Goal: Task Accomplishment & Management: Manage account settings

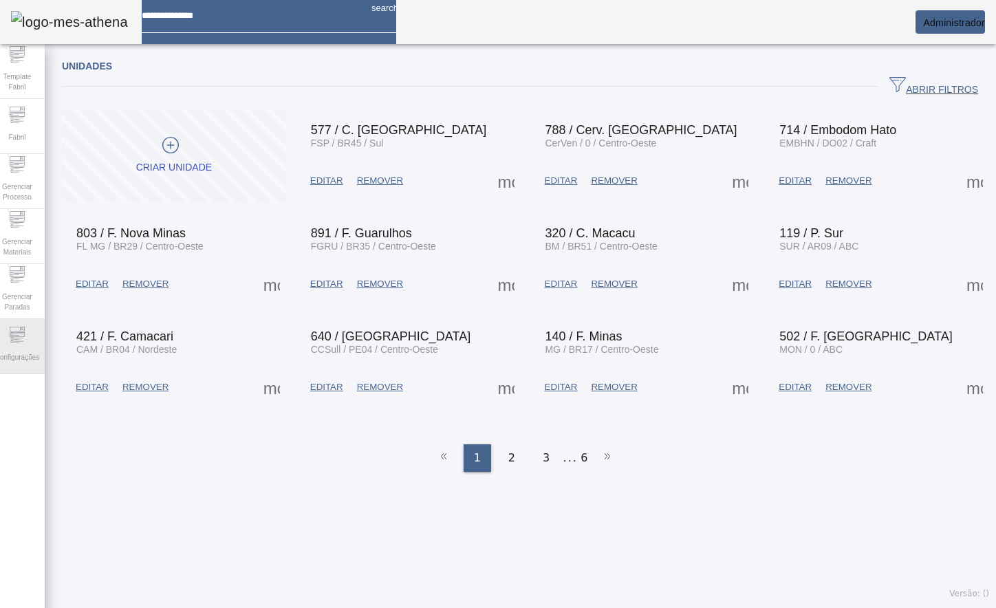
click at [37, 343] on div "Configurações" at bounding box center [17, 346] width 55 height 55
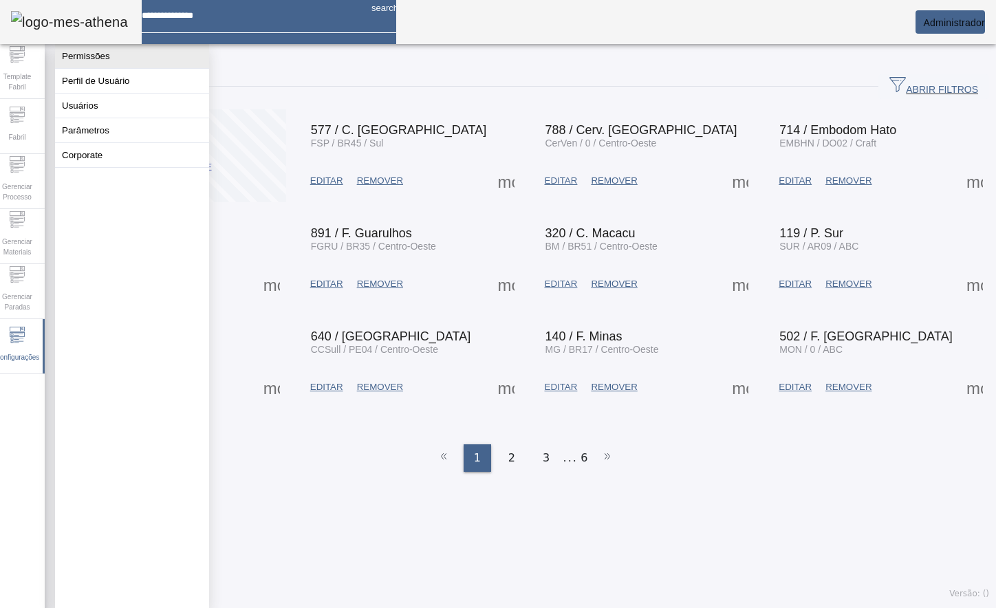
click at [131, 63] on button "Permissões" at bounding box center [132, 56] width 154 height 24
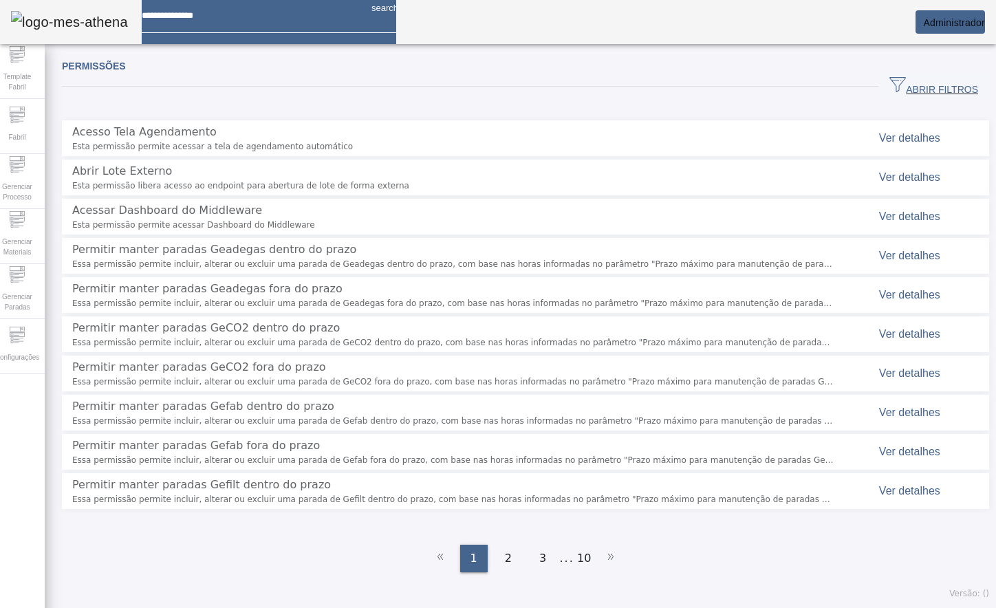
click at [598, 98] on div "ABRIR FILTROS" at bounding box center [525, 86] width 927 height 25
click at [896, 89] on span "ABRIR FILTROS" at bounding box center [933, 86] width 89 height 21
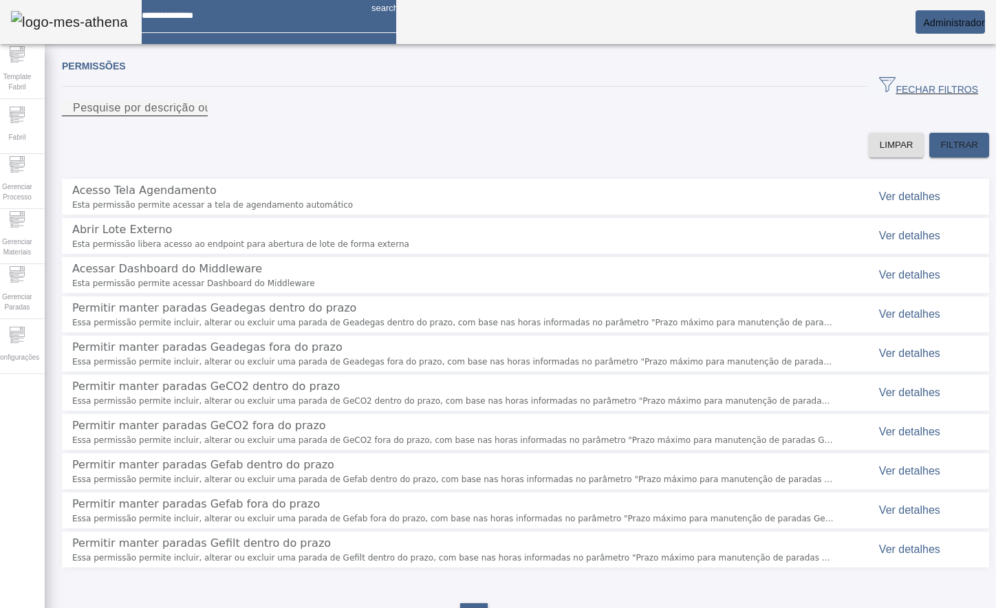
click at [197, 116] on input "Pesquise por descrição ou chave" at bounding box center [135, 108] width 124 height 17
click at [498, 153] on div "LIMPAR FILTRAR" at bounding box center [525, 145] width 927 height 25
click at [879, 281] on span "Ver detalhes" at bounding box center [909, 275] width 61 height 12
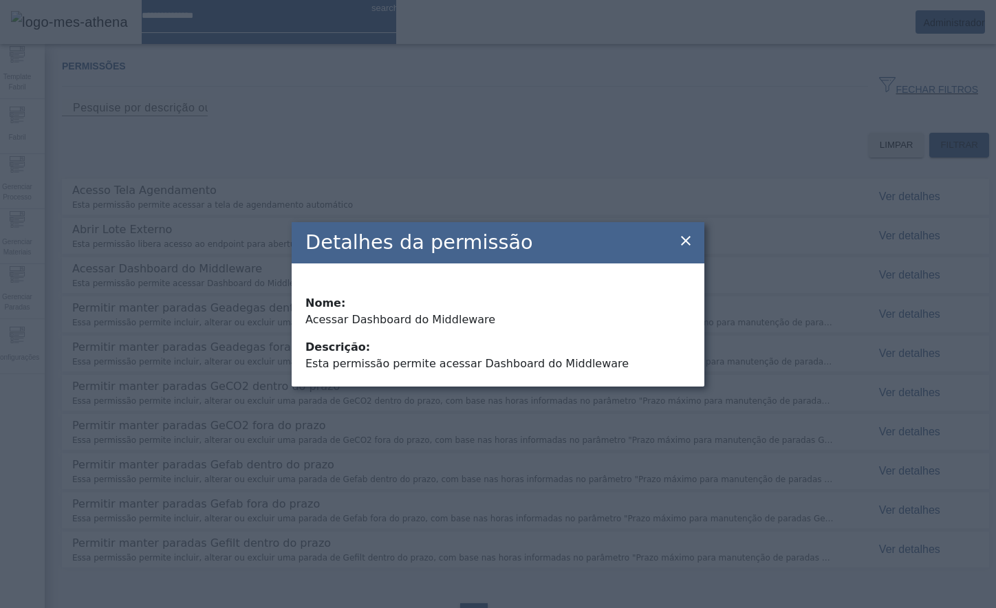
click at [682, 240] on icon at bounding box center [686, 240] width 17 height 17
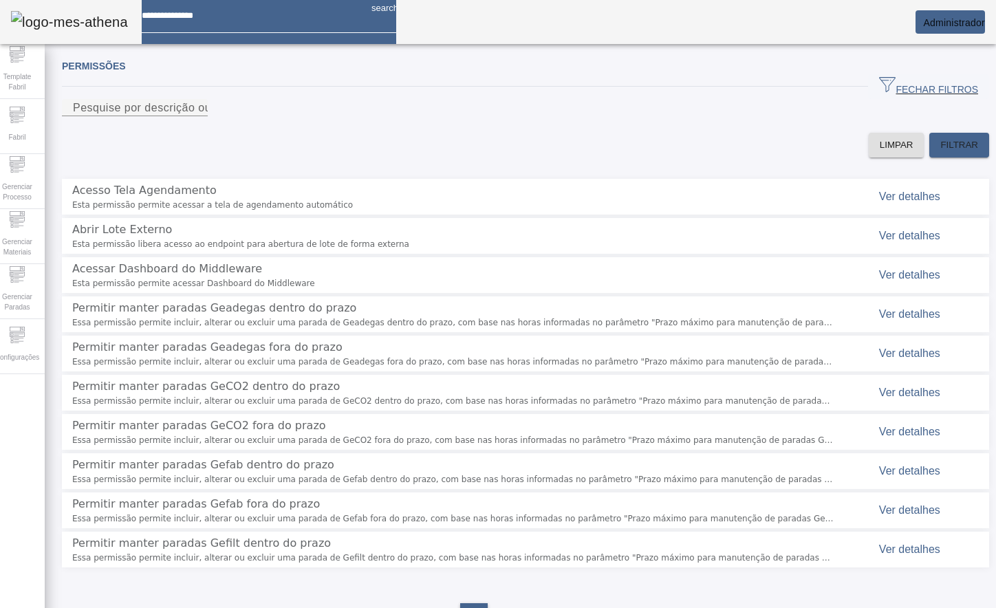
click at [203, 275] on span "Acessar Dashboard do Middleware" at bounding box center [167, 268] width 190 height 13
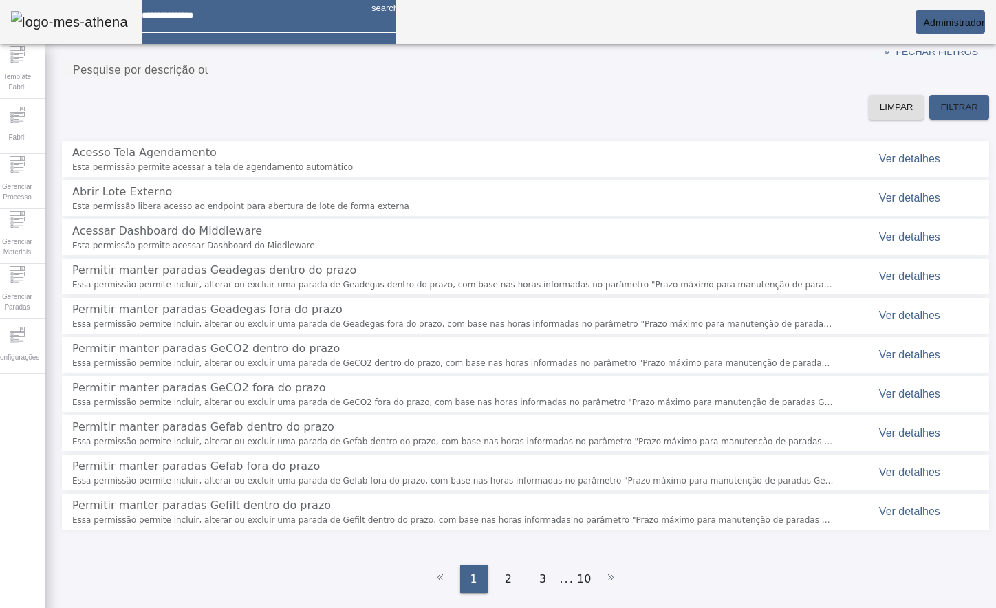
scroll to position [54, 0]
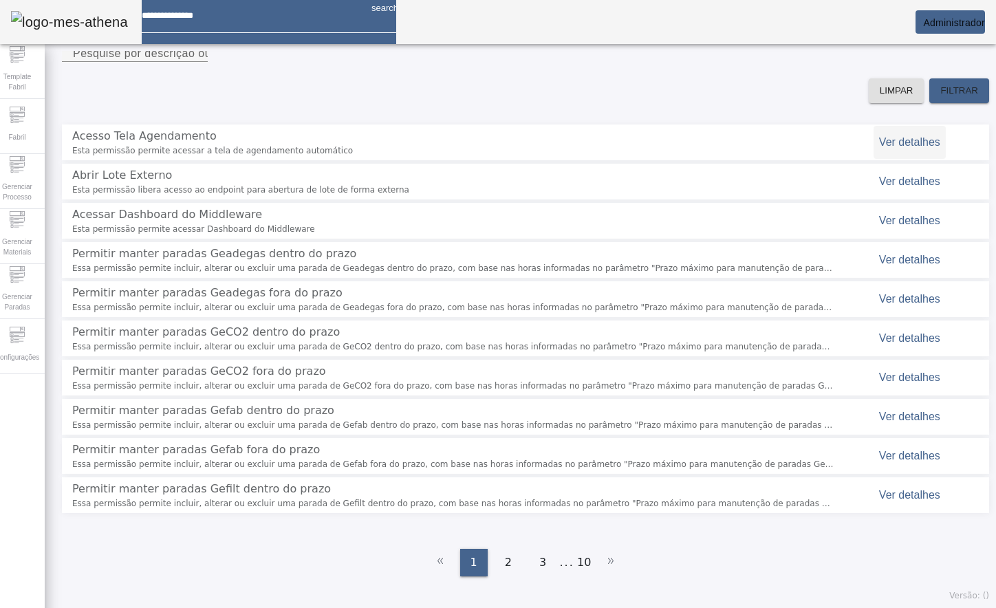
click at [907, 148] on span "Ver detalhes" at bounding box center [909, 142] width 61 height 12
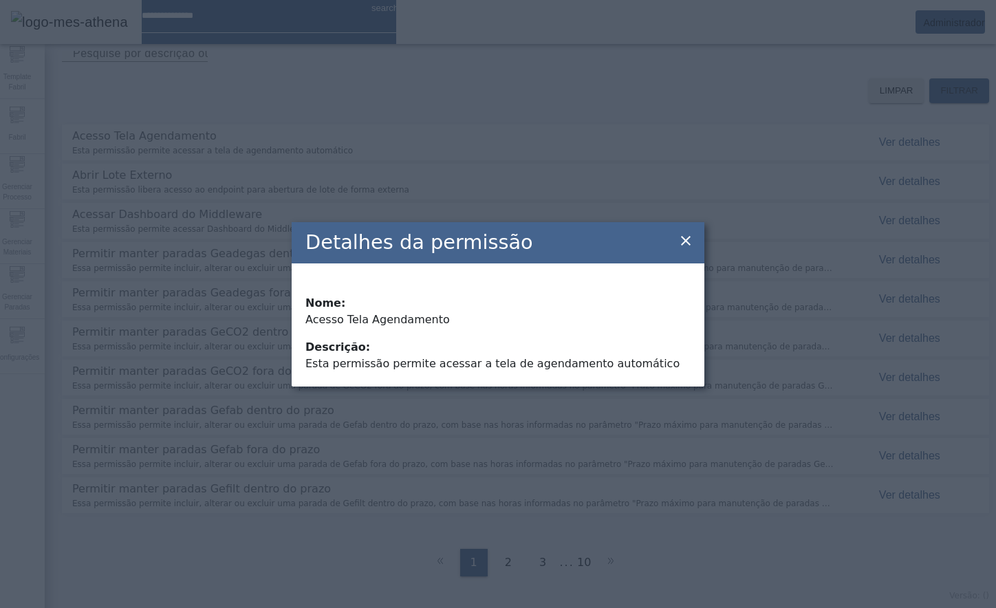
click at [691, 248] on icon at bounding box center [686, 240] width 17 height 17
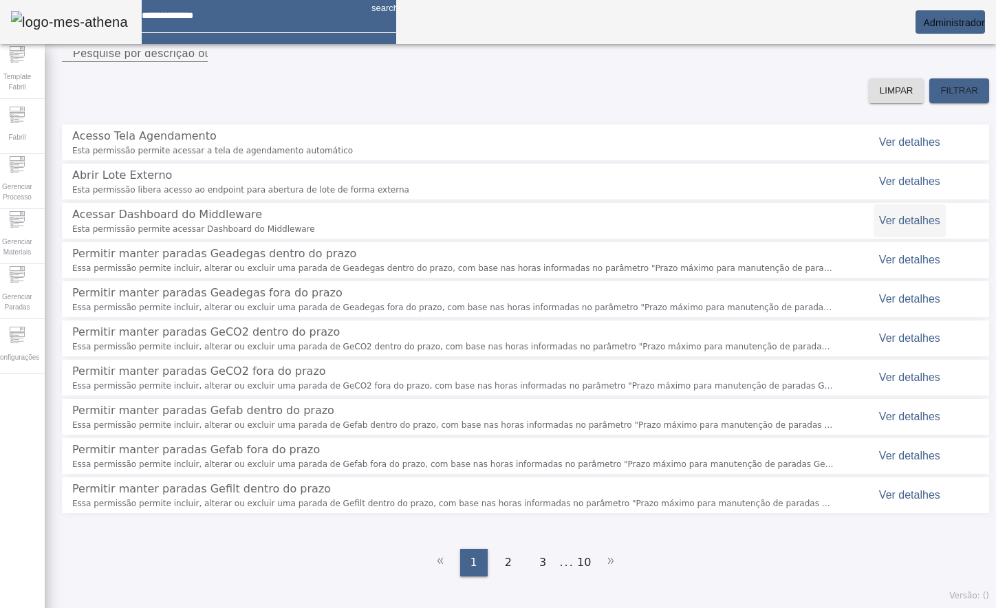
click at [885, 237] on span at bounding box center [910, 220] width 72 height 33
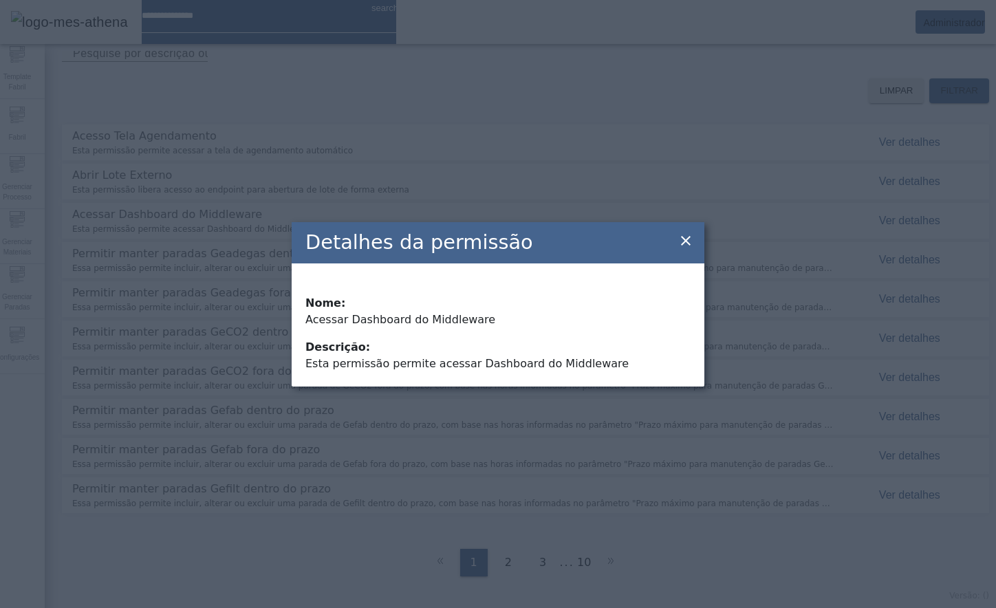
click at [691, 238] on icon at bounding box center [686, 240] width 17 height 17
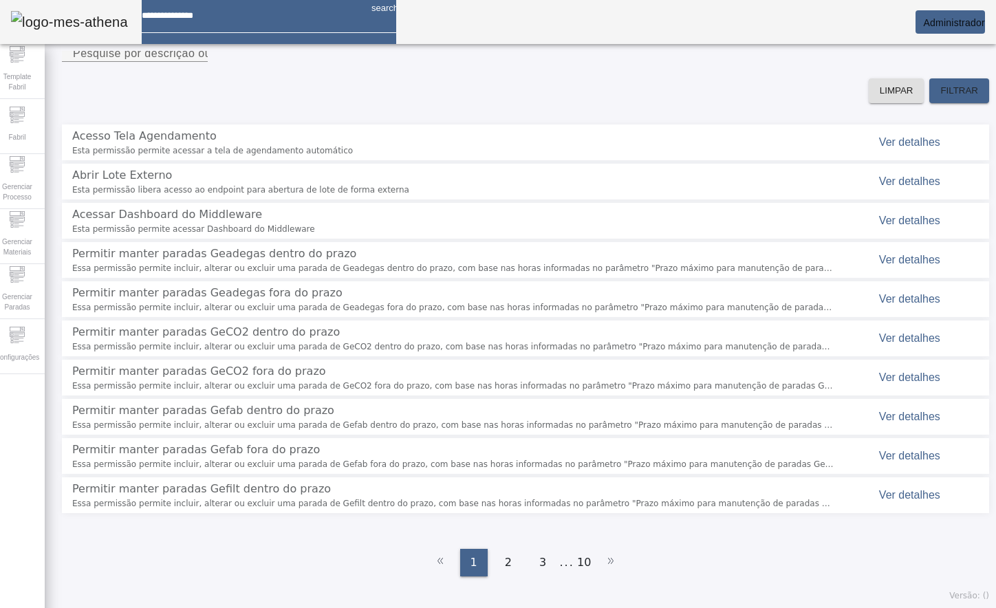
click at [204, 235] on span "Esta permissão permite acessar Dashboard do Middleware" at bounding box center [452, 229] width 761 height 12
click at [131, 221] on span "Acessar Dashboard do Middleware" at bounding box center [167, 214] width 190 height 13
click at [616, 103] on div "LIMPAR FILTRAR" at bounding box center [525, 90] width 927 height 25
click at [985, 25] on em at bounding box center [985, 22] width 0 height 11
click at [770, 607] on div at bounding box center [498, 608] width 996 height 0
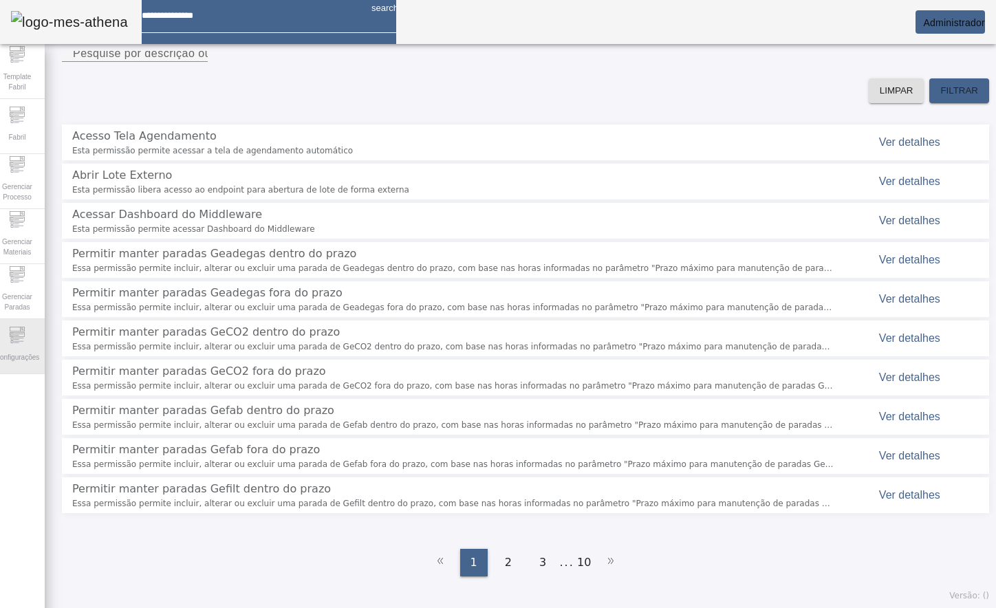
click at [32, 356] on span "Configurações" at bounding box center [17, 357] width 52 height 19
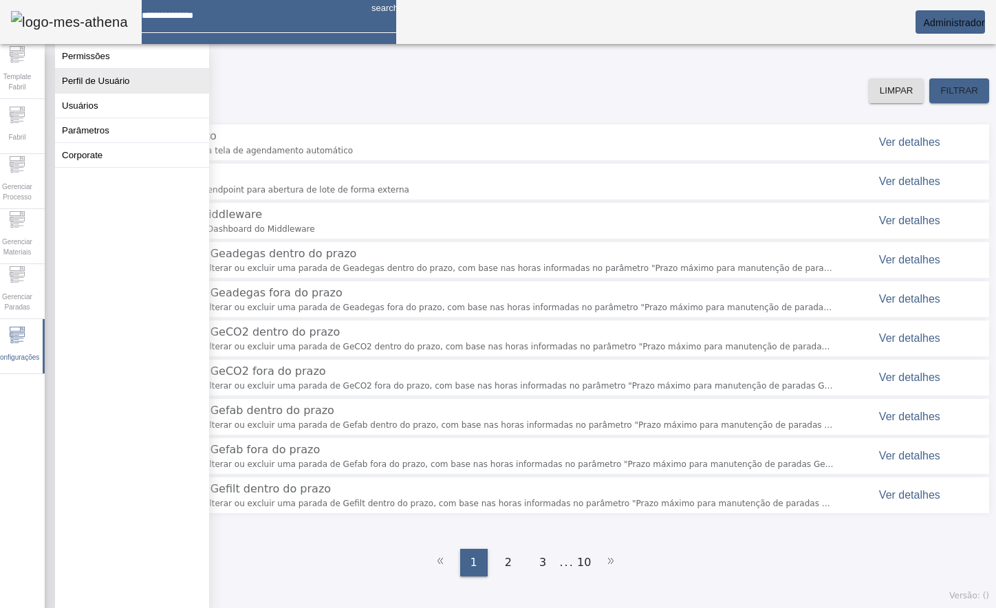
click at [120, 76] on button "Perfil de Usuário" at bounding box center [132, 81] width 154 height 24
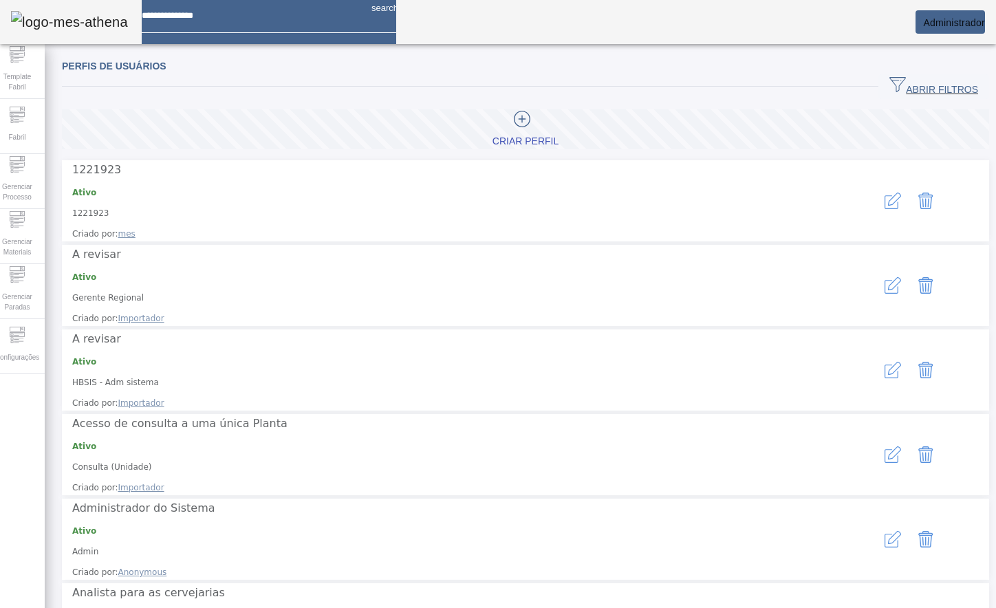
click at [889, 92] on span "ABRIR FILTROS" at bounding box center [933, 86] width 89 height 21
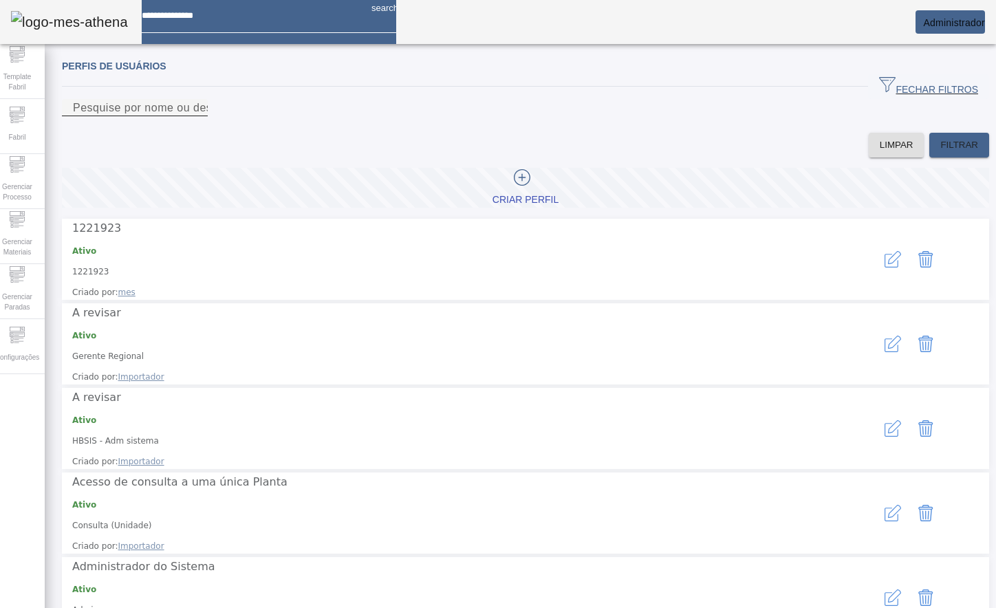
click at [197, 116] on input "Pesquise por nome ou descrição" at bounding box center [135, 108] width 124 height 17
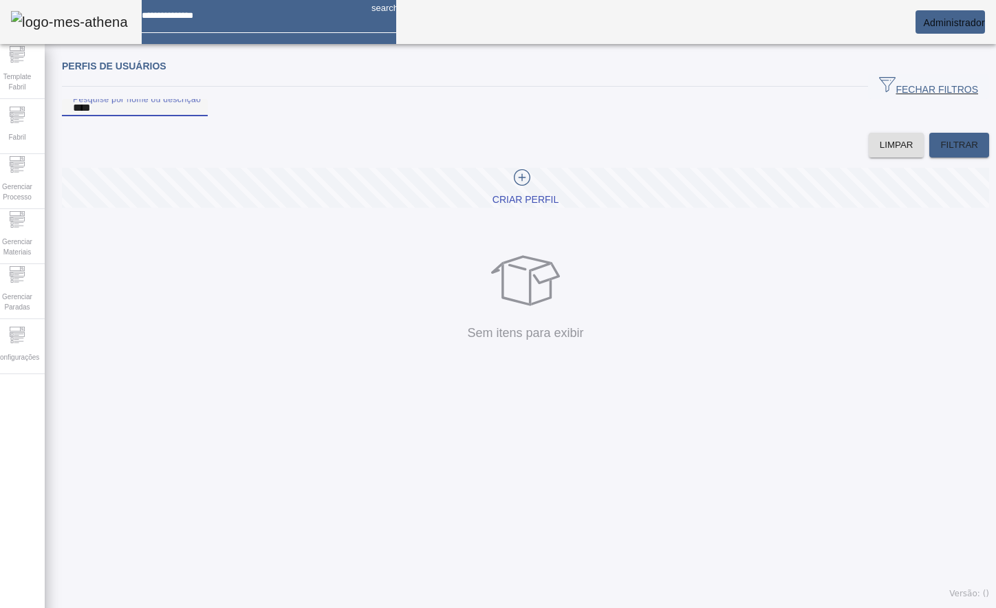
click at [197, 116] on input "****" at bounding box center [135, 108] width 124 height 17
type input "*"
click at [104, 116] on input "**********" at bounding box center [135, 108] width 124 height 17
type input "**********"
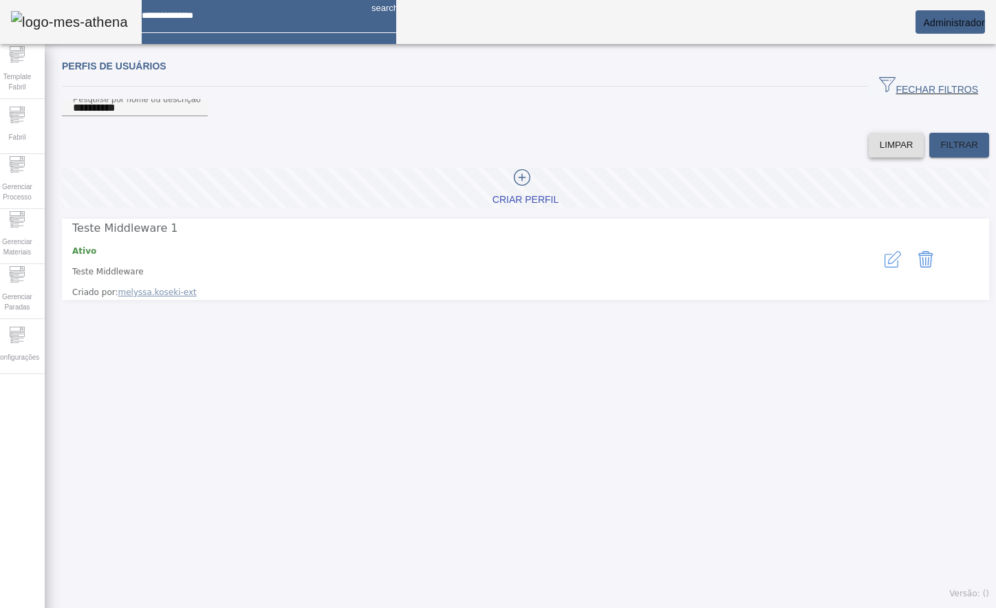
click at [880, 152] on span "LIMPAR" at bounding box center [897, 145] width 34 height 14
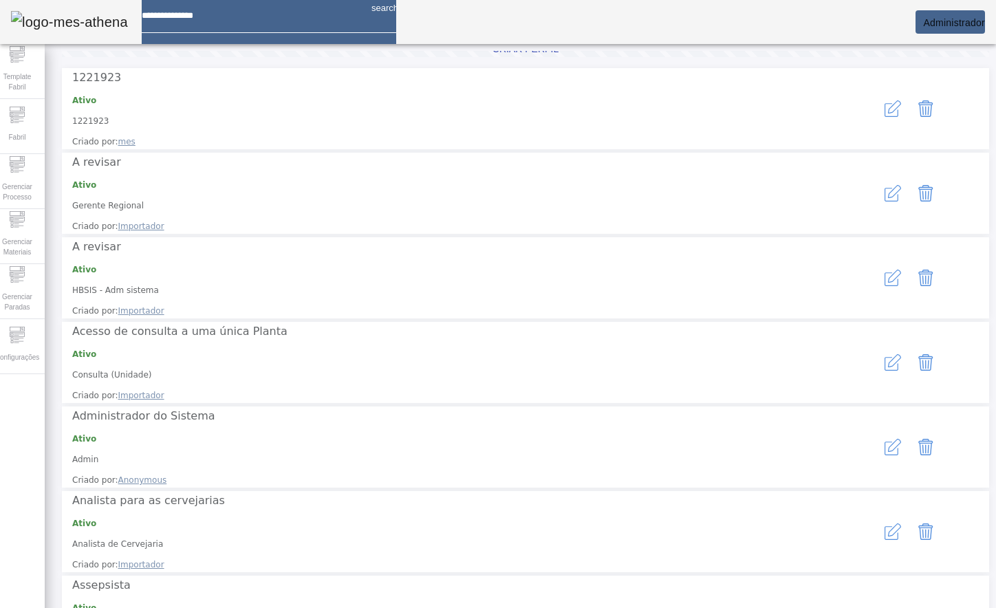
scroll to position [309, 0]
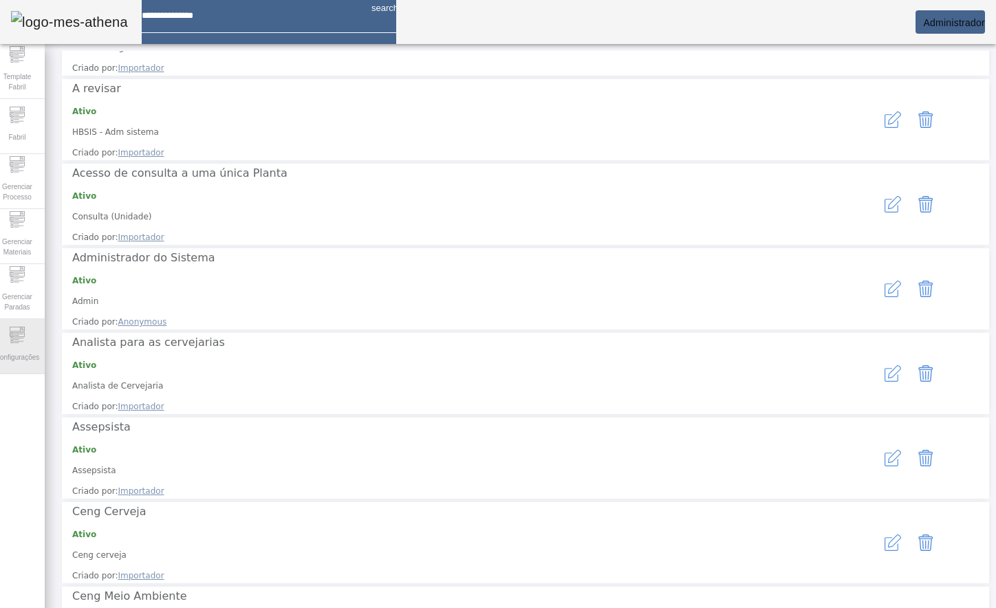
drag, startPoint x: 24, startPoint y: 362, endPoint x: 37, endPoint y: 341, distance: 24.4
click at [25, 362] on span "Configurações" at bounding box center [17, 357] width 52 height 19
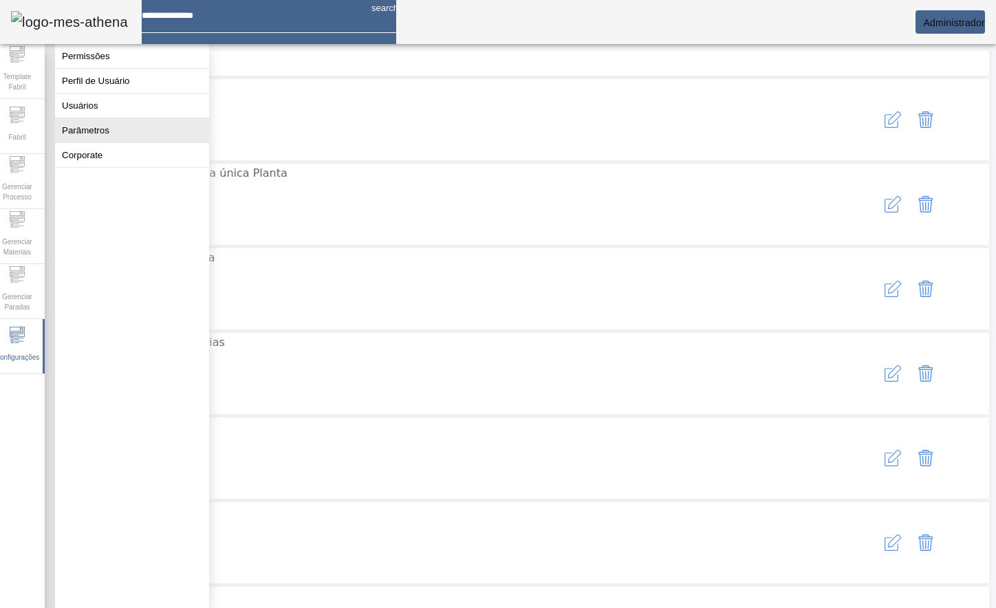
click at [113, 142] on button "Parâmetros" at bounding box center [132, 130] width 154 height 24
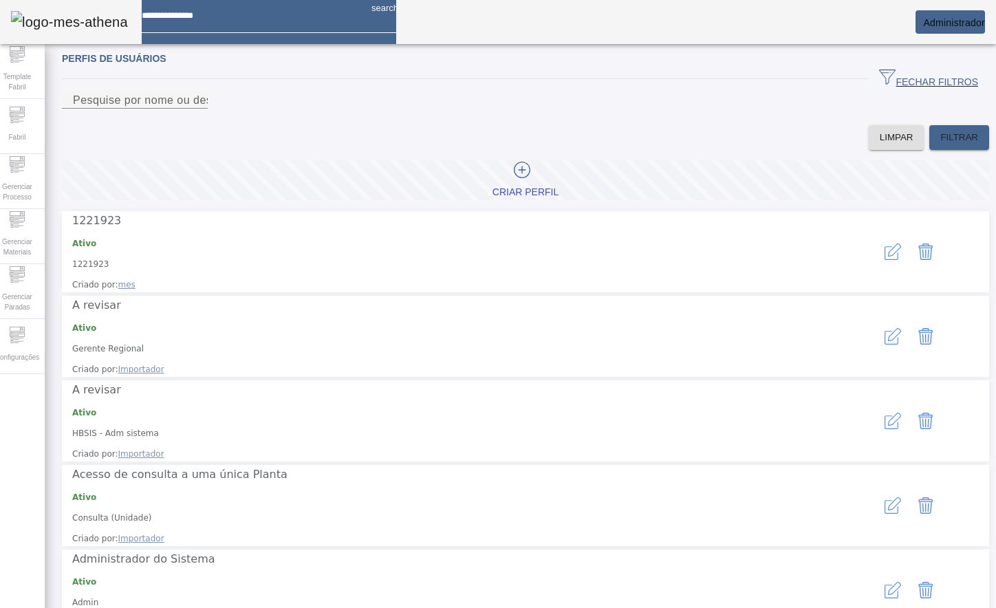
scroll to position [0, 0]
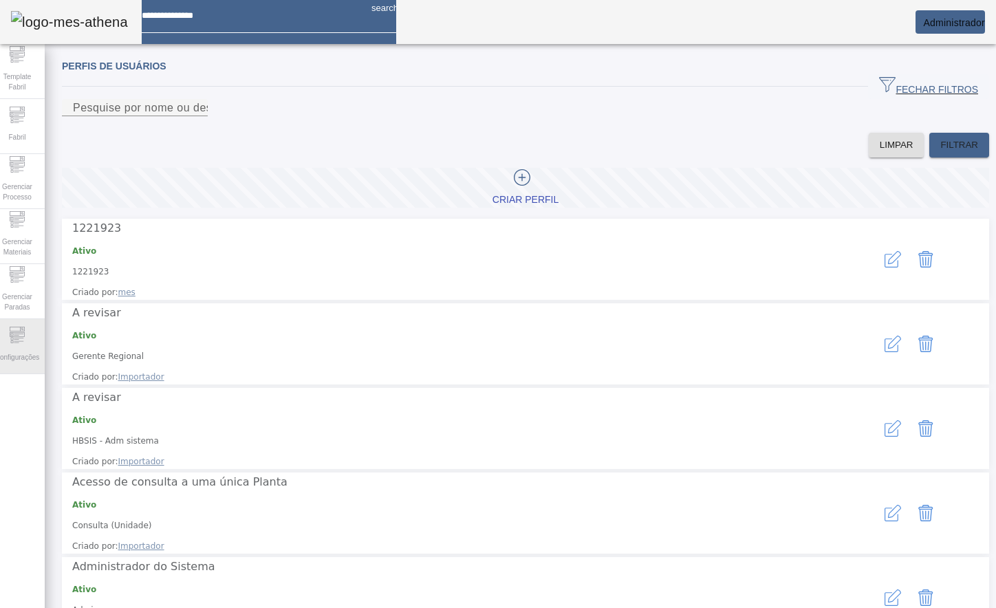
click at [25, 341] on icon at bounding box center [17, 335] width 17 height 17
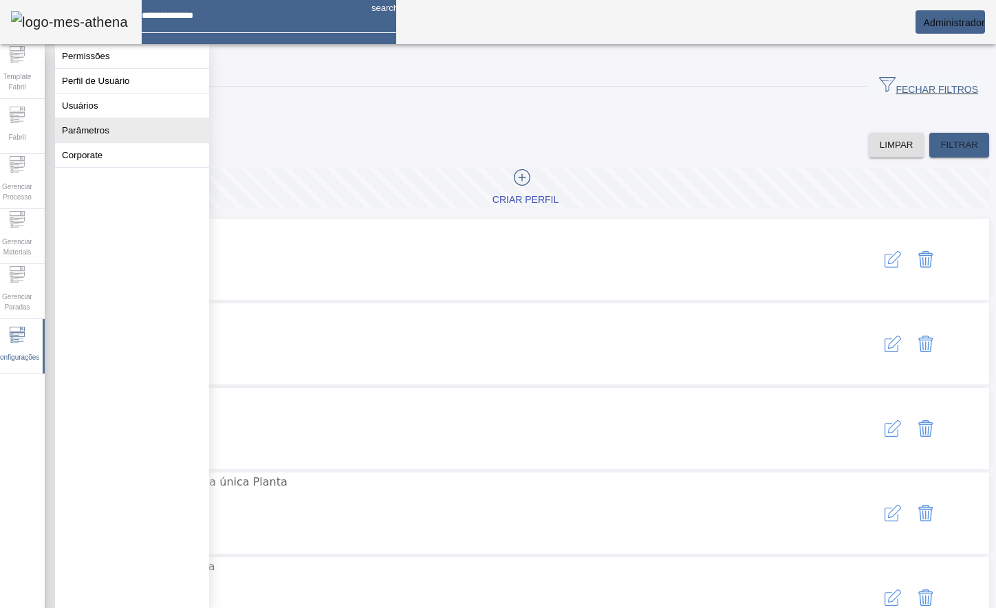
click at [138, 142] on button "Parâmetros" at bounding box center [132, 130] width 154 height 24
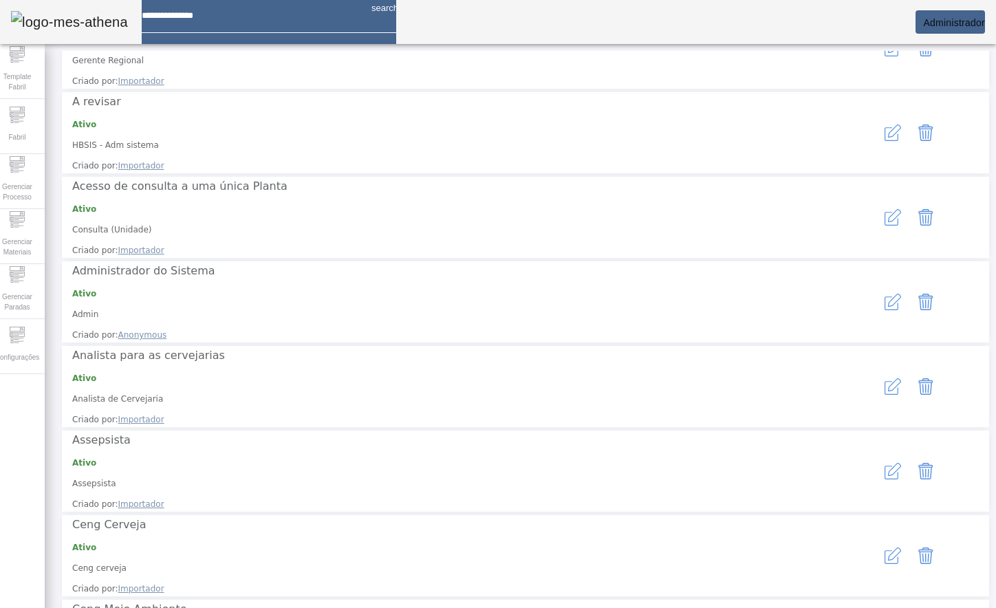
scroll to position [309, 0]
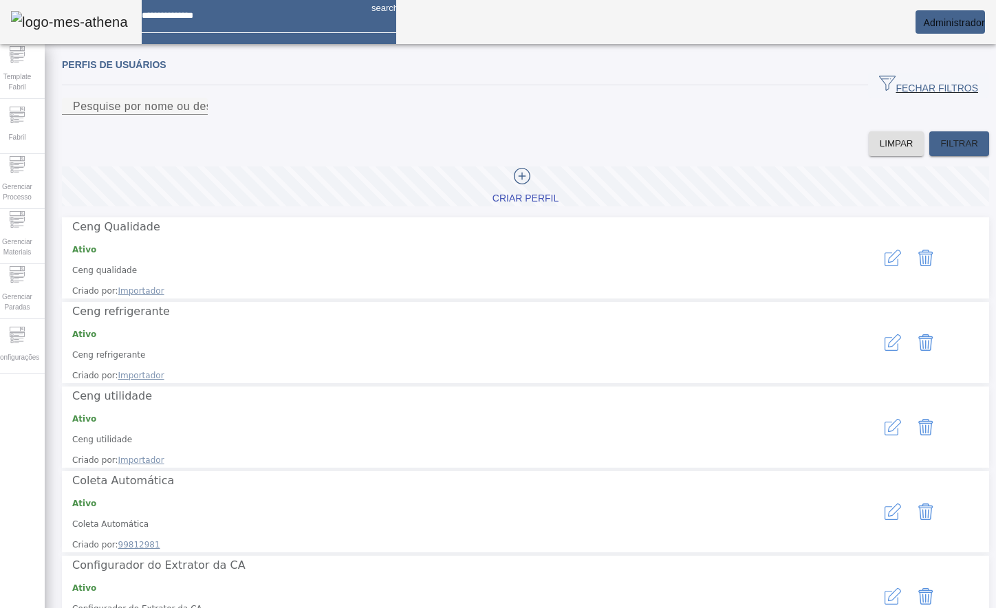
scroll to position [0, 0]
click at [197, 116] on input "Pesquise por nome ou descrição" at bounding box center [135, 108] width 124 height 17
type input "**********"
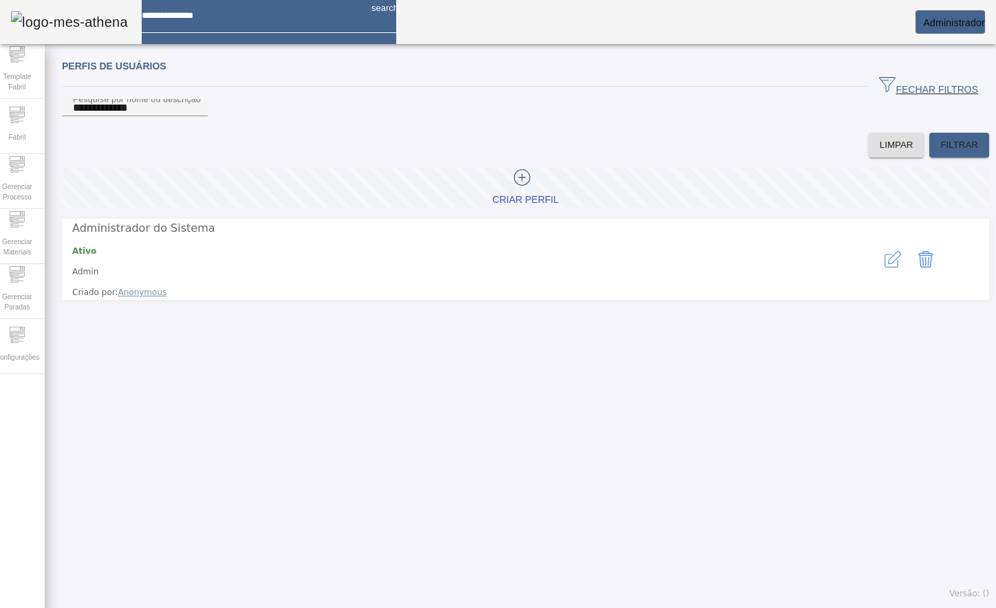
click at [876, 274] on button "button" at bounding box center [892, 259] width 33 height 33
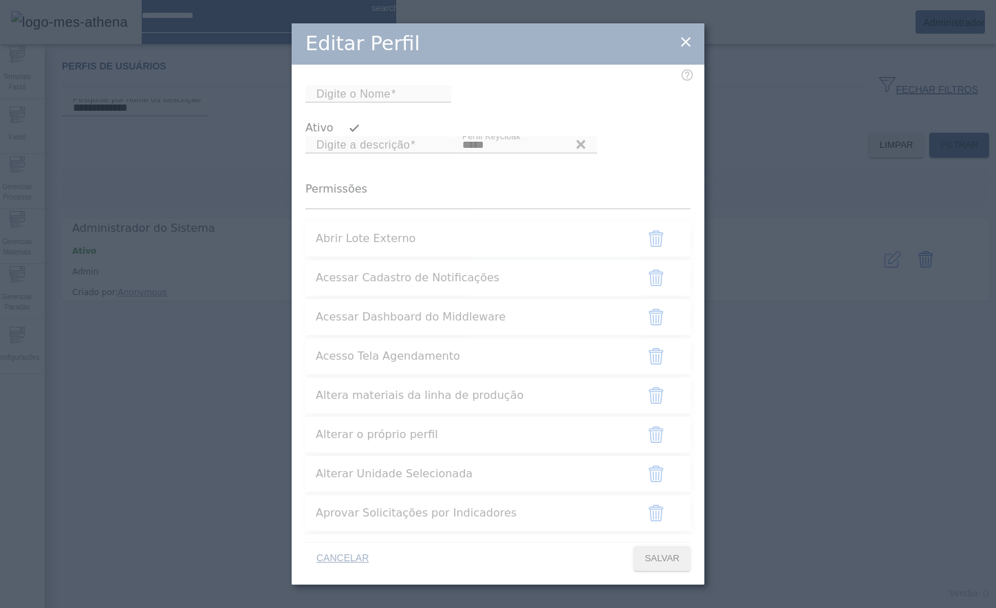
type input "*****"
type input "**********"
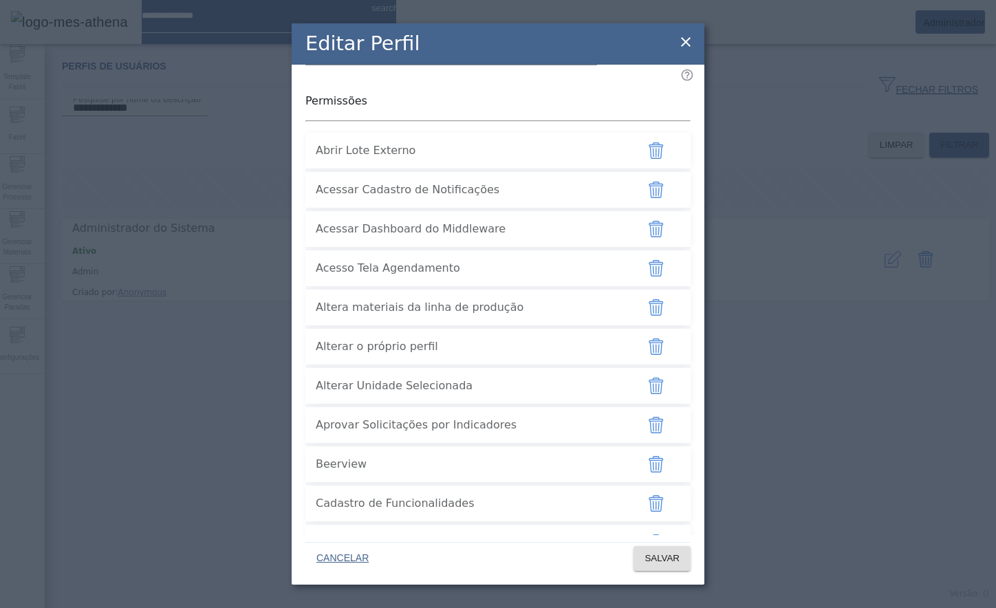
scroll to position [69, 0]
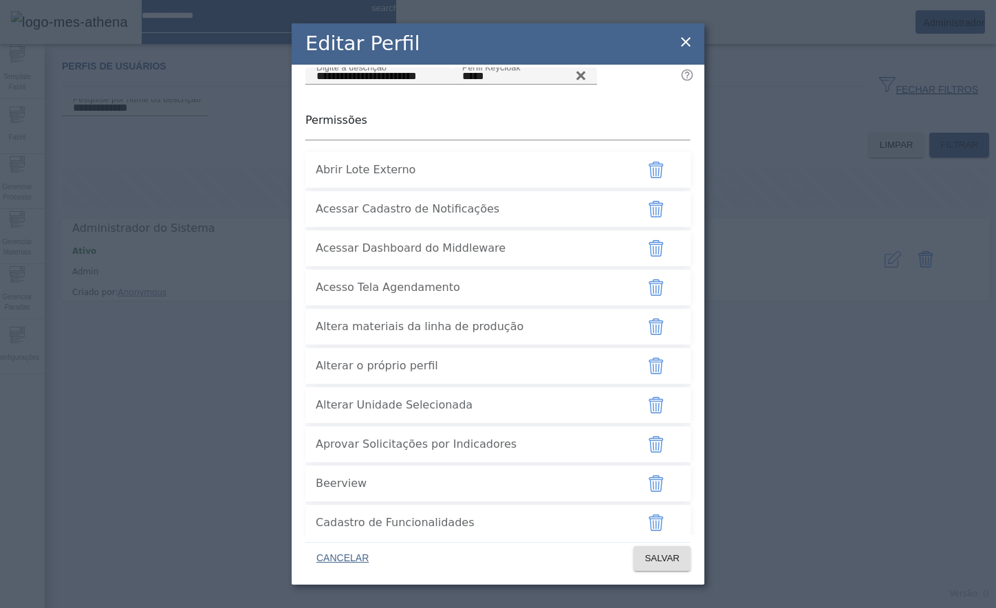
click at [722, 288] on div "**********" at bounding box center [498, 304] width 996 height 608
click at [648, 257] on icon "button" at bounding box center [656, 248] width 17 height 17
click at [661, 561] on span "SALVAR" at bounding box center [662, 559] width 35 height 14
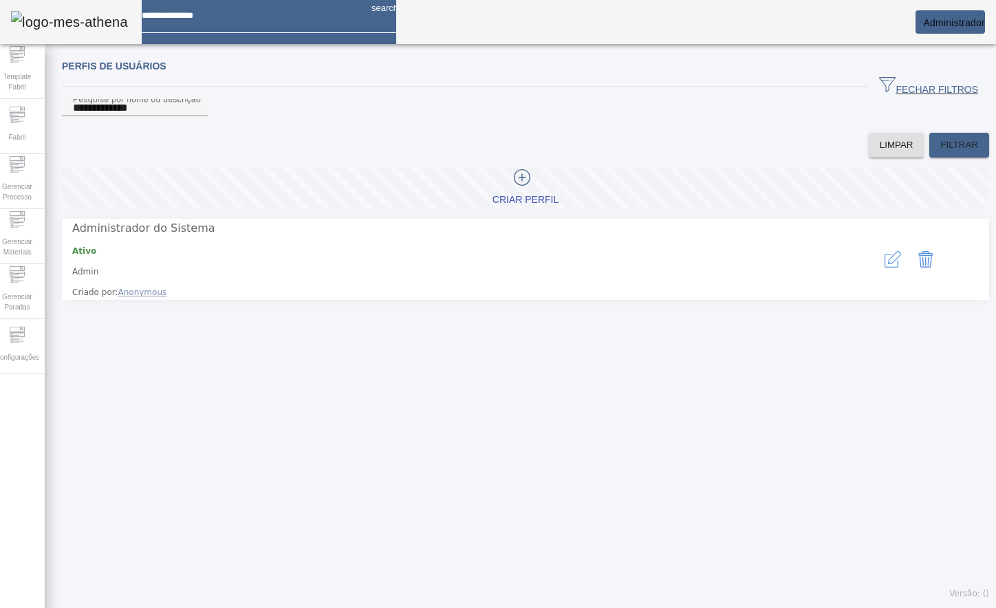
click at [888, 262] on icon "button" at bounding box center [894, 257] width 13 height 13
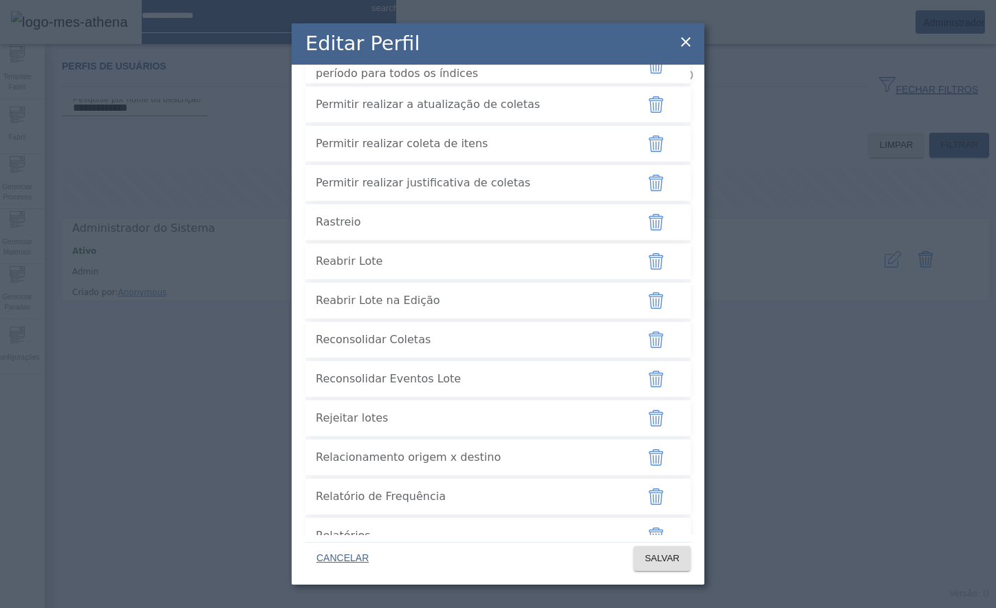
scroll to position [3682, 0]
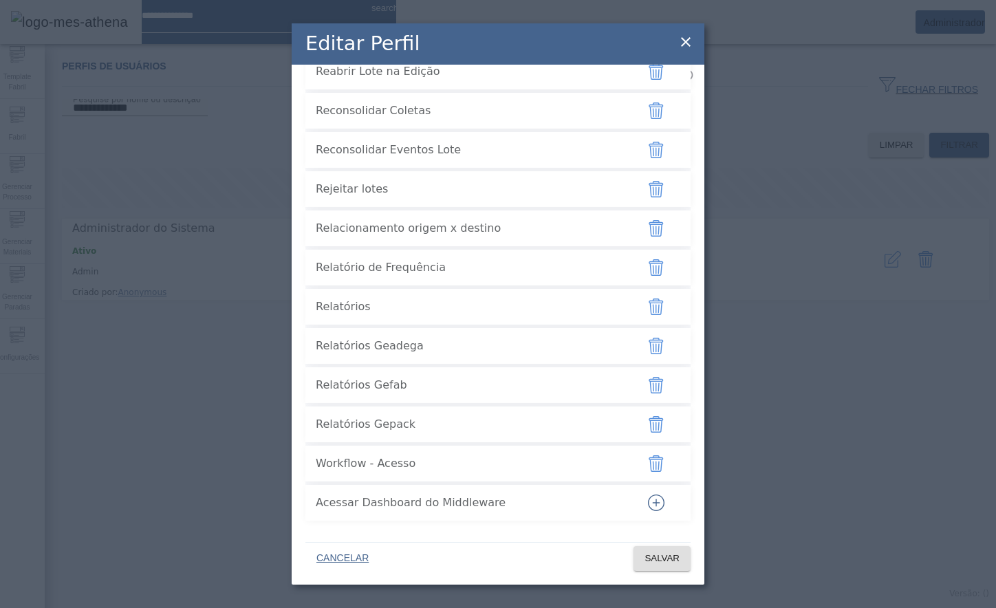
click at [679, 47] on icon at bounding box center [686, 42] width 17 height 17
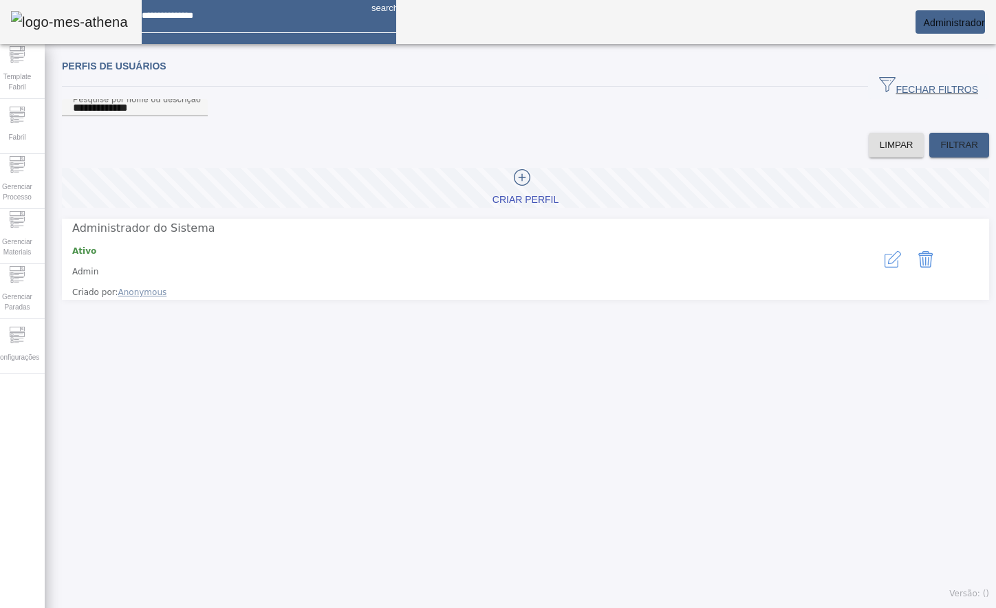
click at [931, 28] on span "Administrador" at bounding box center [954, 22] width 62 height 11
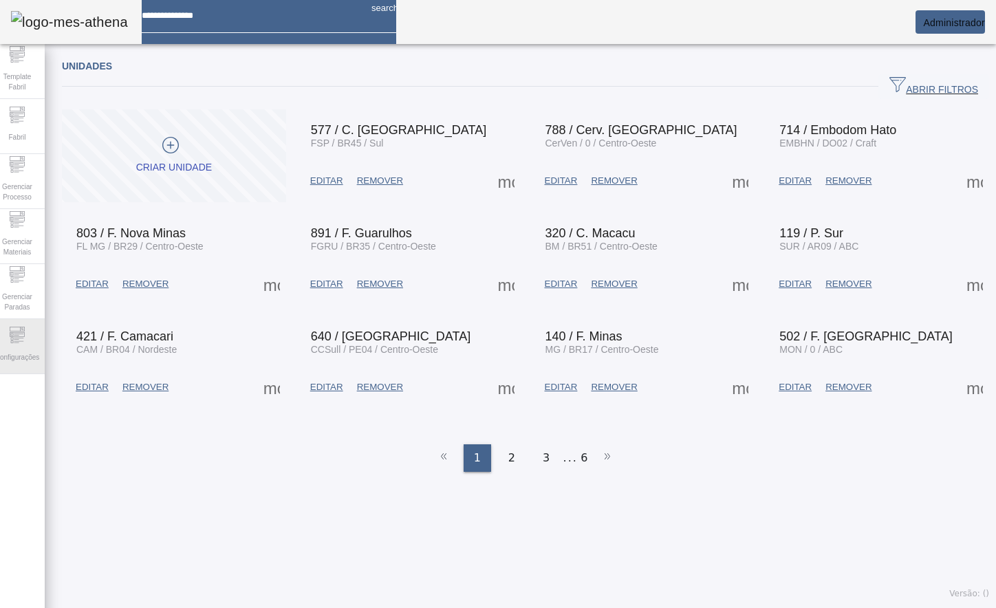
click at [35, 335] on div "Configurações" at bounding box center [17, 346] width 55 height 55
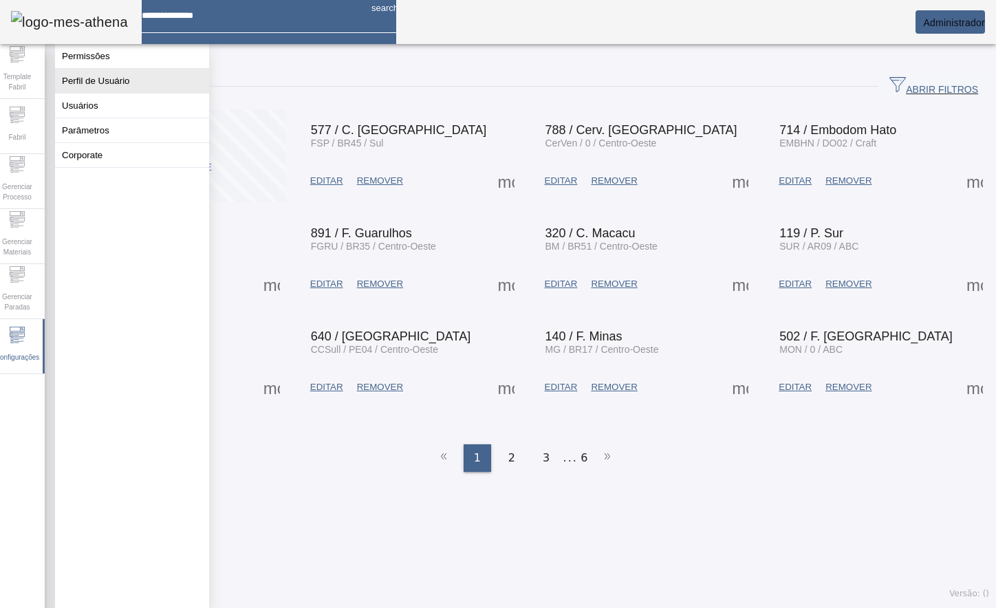
click at [120, 85] on button "Perfil de Usuário" at bounding box center [132, 81] width 154 height 24
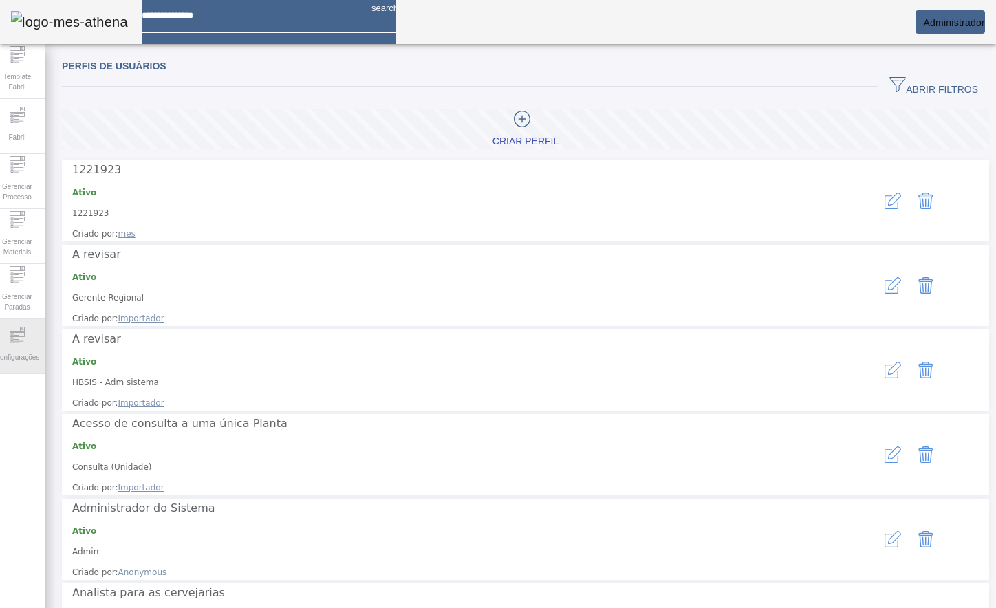
click at [25, 337] on icon at bounding box center [17, 335] width 17 height 17
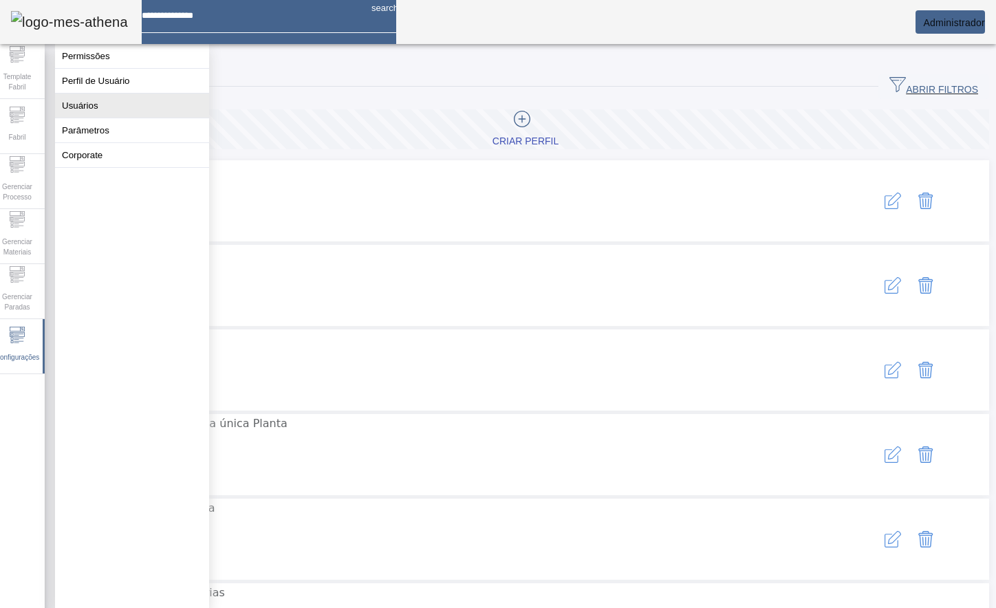
click at [107, 118] on button "Usuários" at bounding box center [132, 106] width 154 height 24
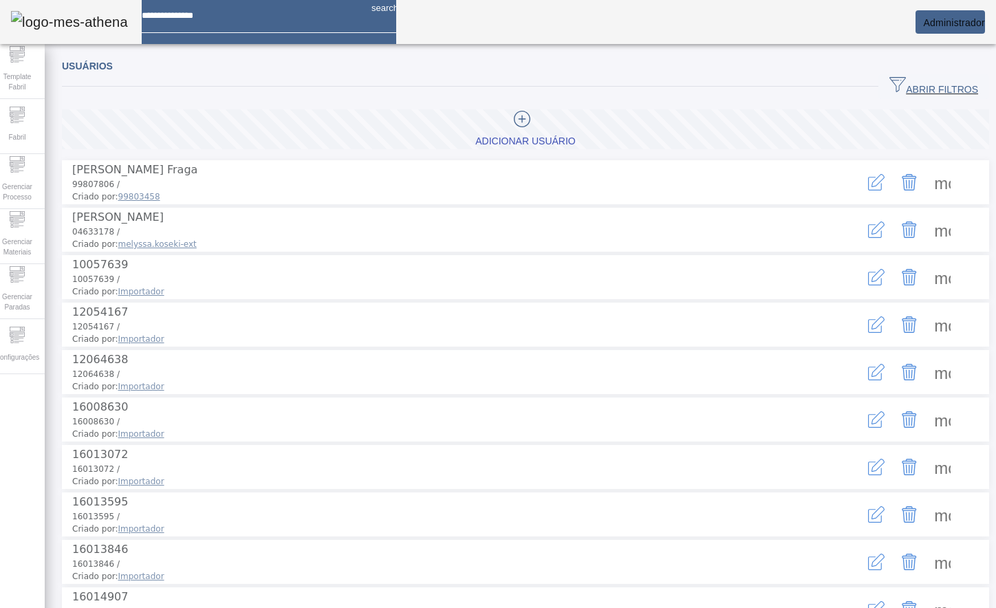
click at [898, 87] on span "ABRIR FILTROS" at bounding box center [933, 86] width 89 height 21
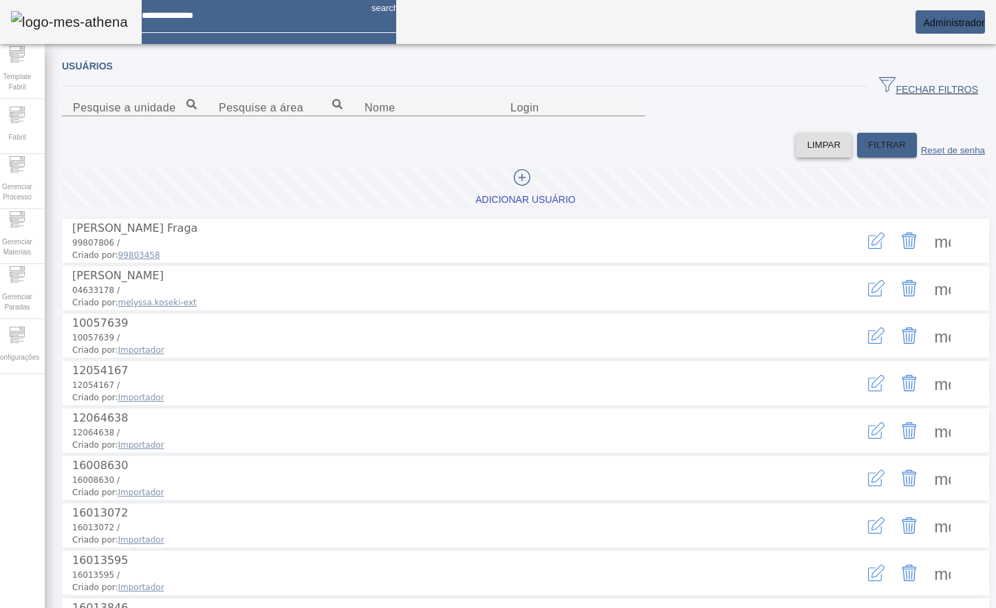
click at [807, 152] on span "LIMPAR" at bounding box center [824, 145] width 34 height 14
click at [23, 314] on span "Gerenciar Paradas" at bounding box center [17, 302] width 41 height 29
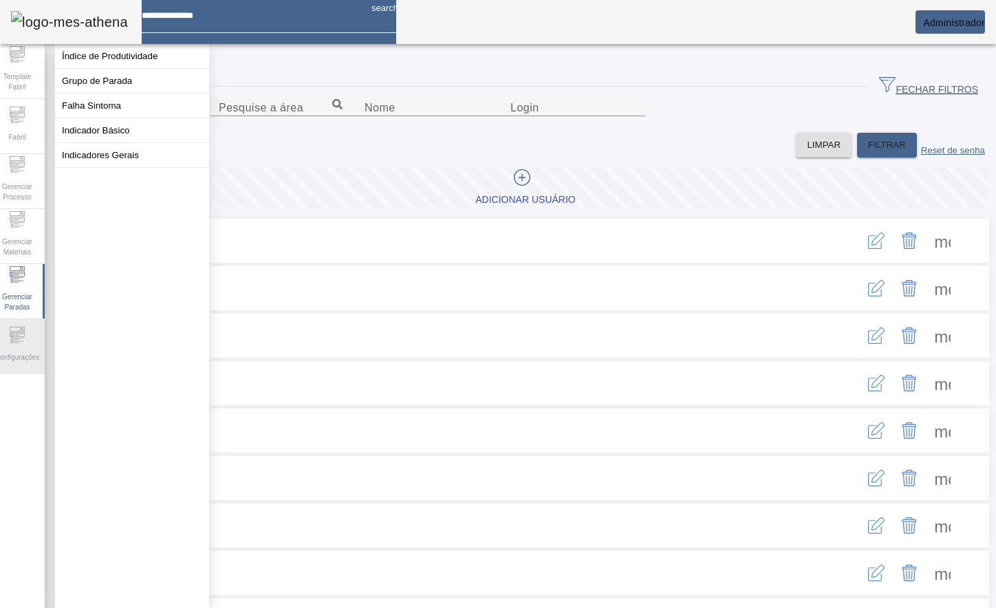
click at [25, 339] on icon at bounding box center [17, 335] width 17 height 17
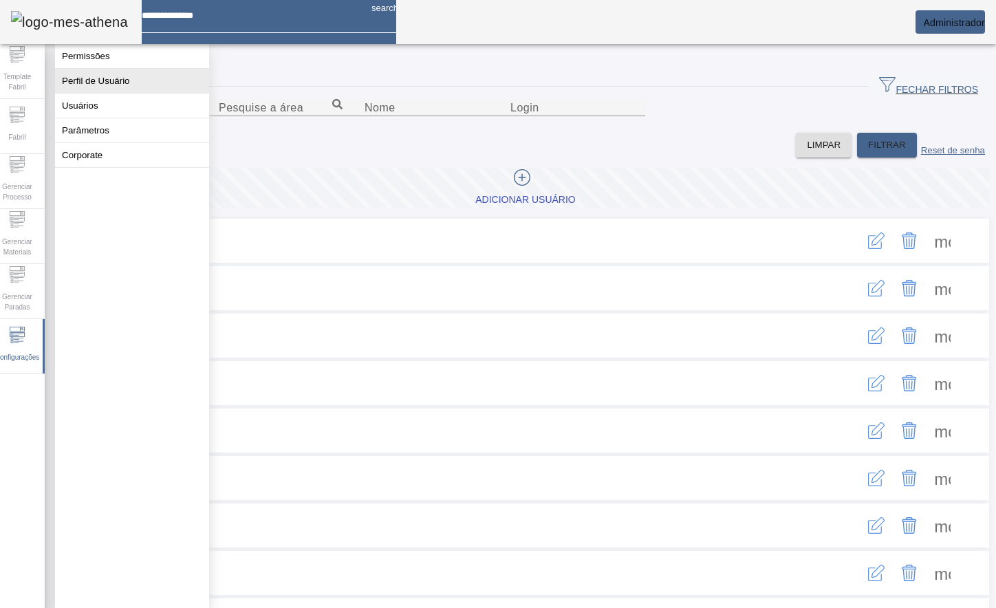
click at [107, 91] on button "Perfil de Usuário" at bounding box center [132, 81] width 154 height 24
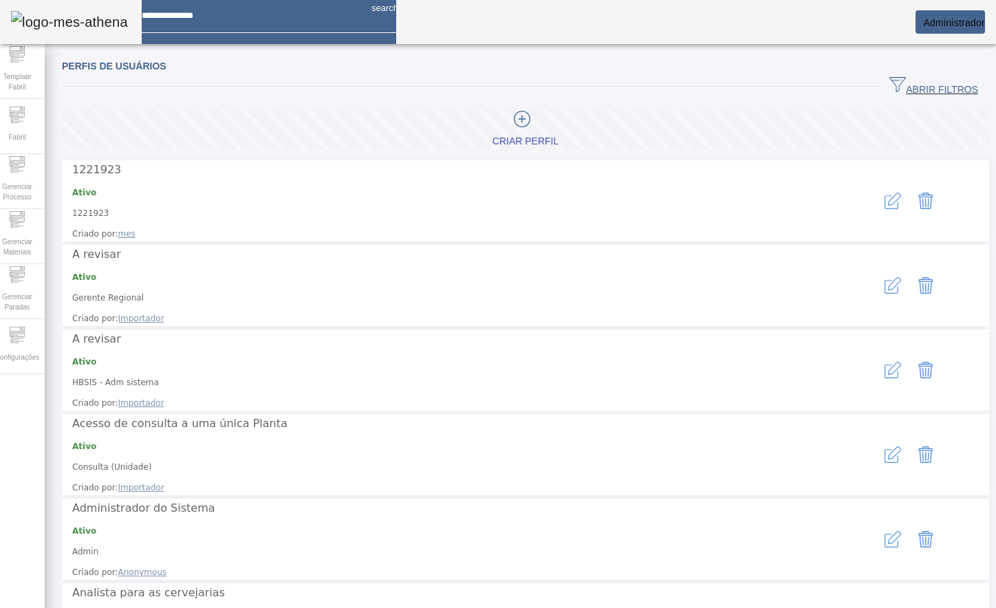
click at [889, 85] on span "ABRIR FILTROS" at bounding box center [933, 86] width 89 height 21
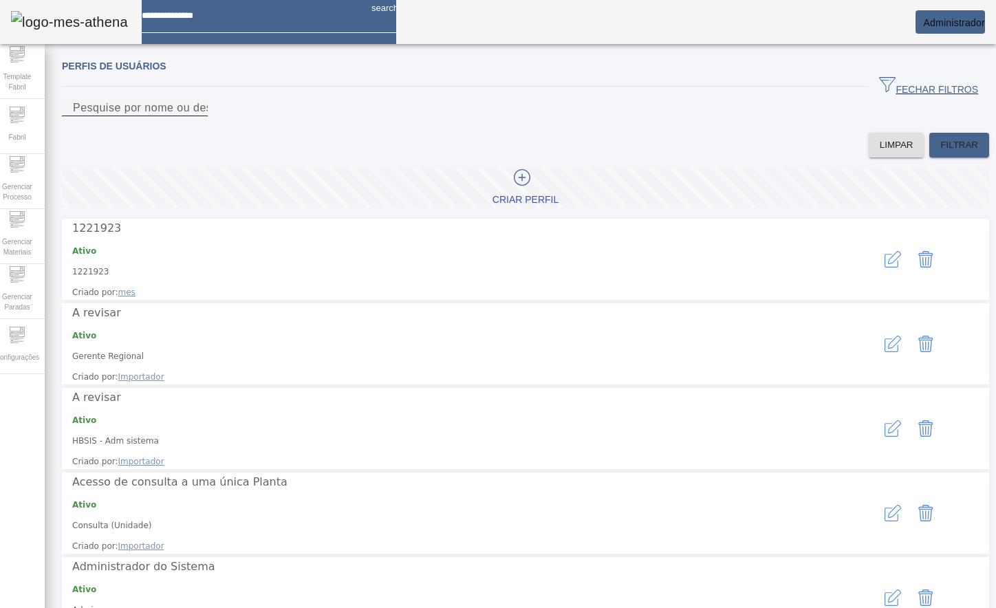
click at [197, 116] on div "Pesquise por nome ou descrição" at bounding box center [135, 107] width 124 height 17
click at [197, 116] on input "Pesquise por nome ou descrição" at bounding box center [135, 108] width 124 height 17
type input "**********"
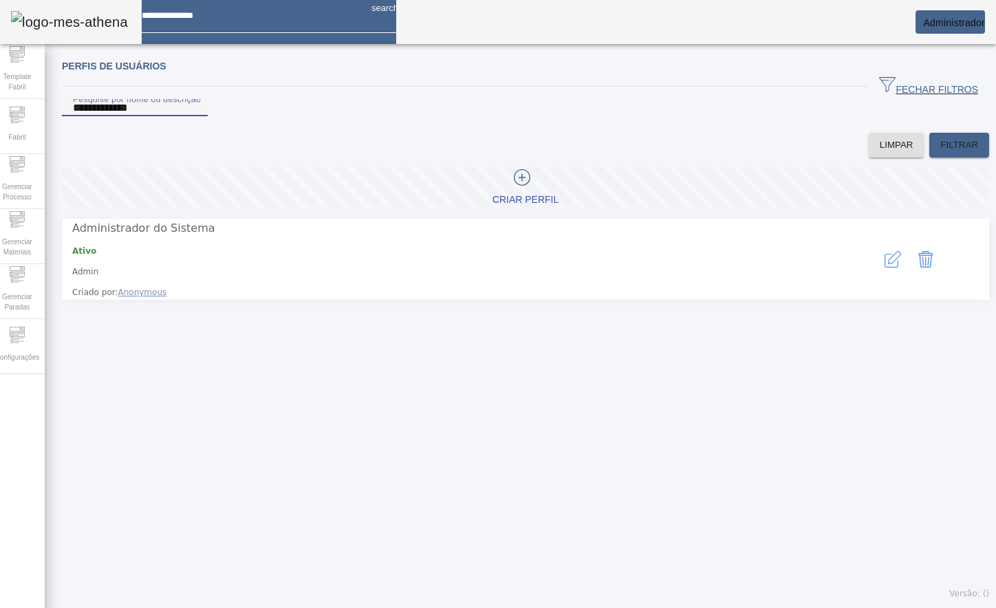
click at [885, 266] on icon "button" at bounding box center [893, 259] width 17 height 17
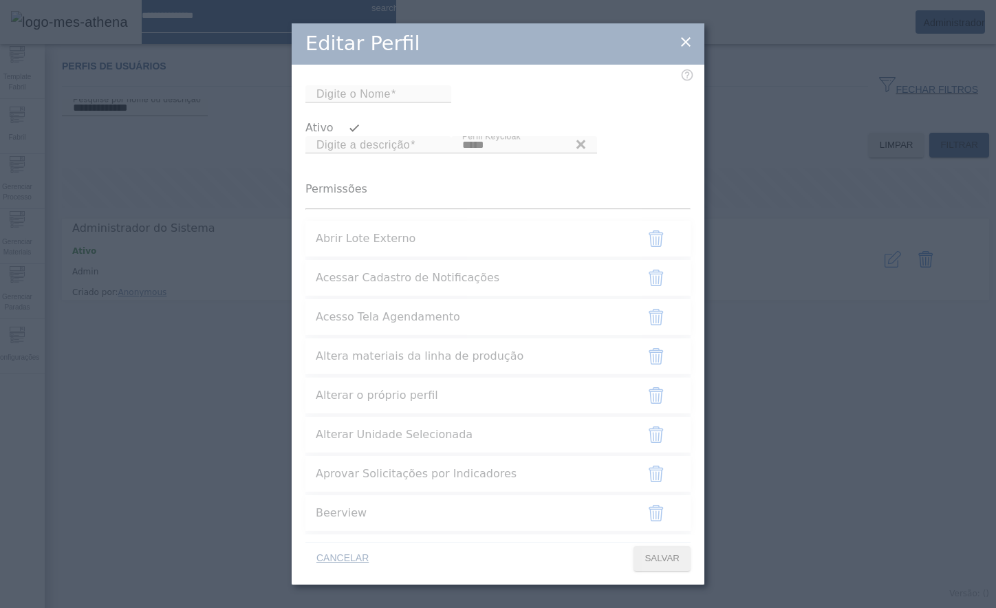
type input "*****"
type input "**********"
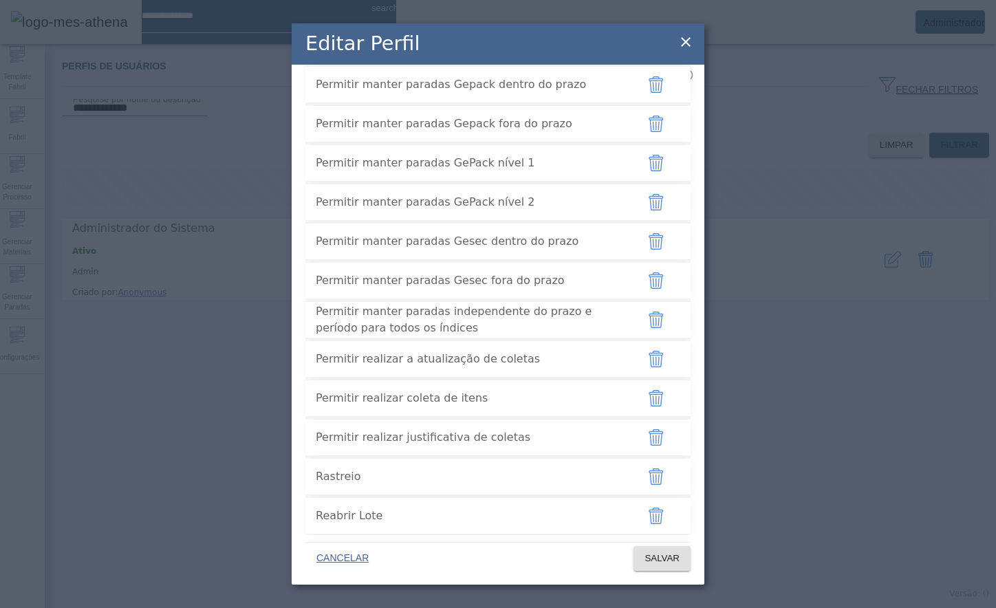
scroll to position [3682, 0]
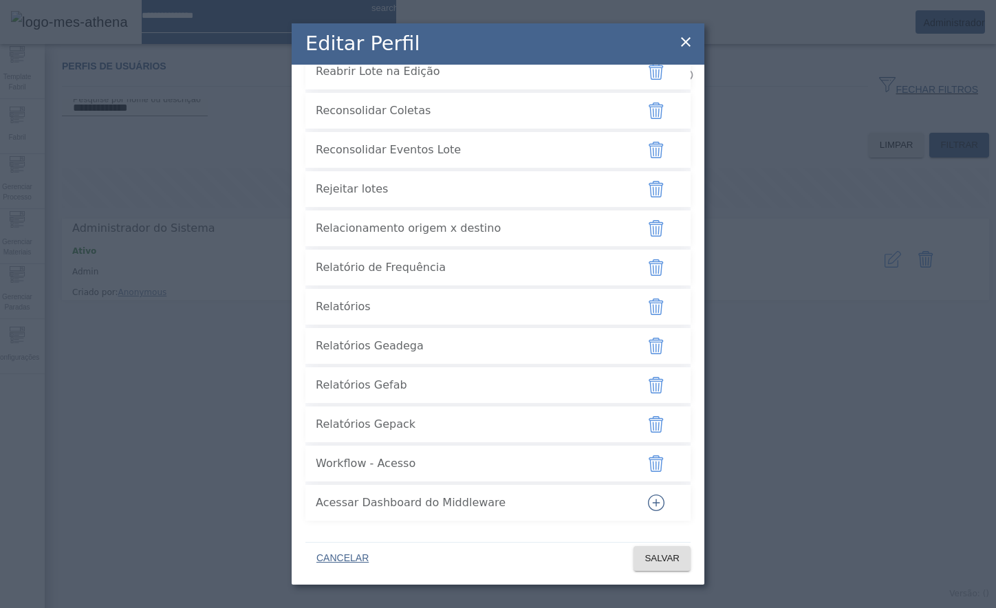
click at [648, 501] on icon "button" at bounding box center [656, 503] width 17 height 17
click at [662, 559] on span "SALVAR" at bounding box center [662, 559] width 35 height 14
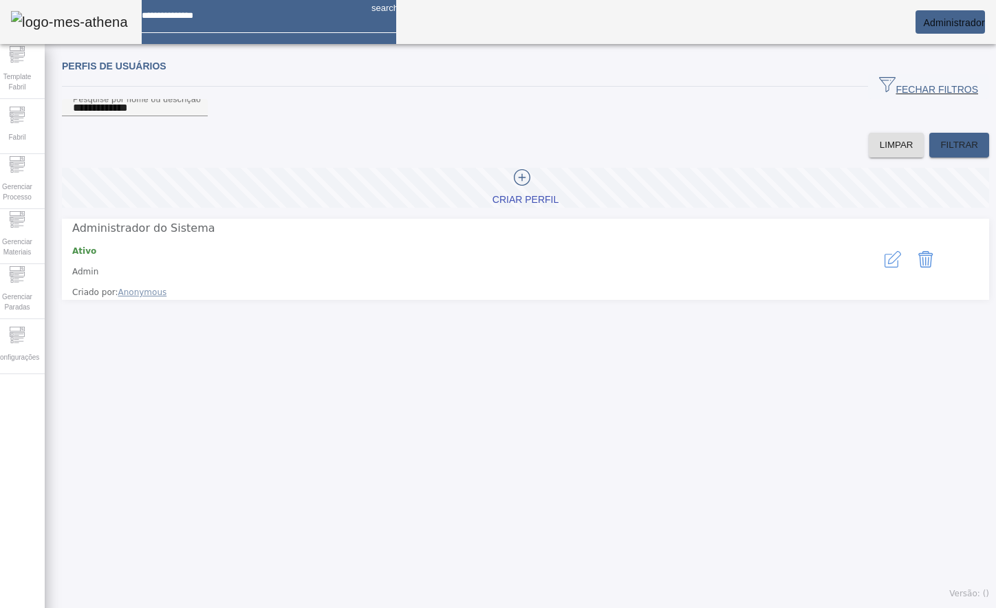
click at [888, 264] on icon "button" at bounding box center [894, 257] width 13 height 13
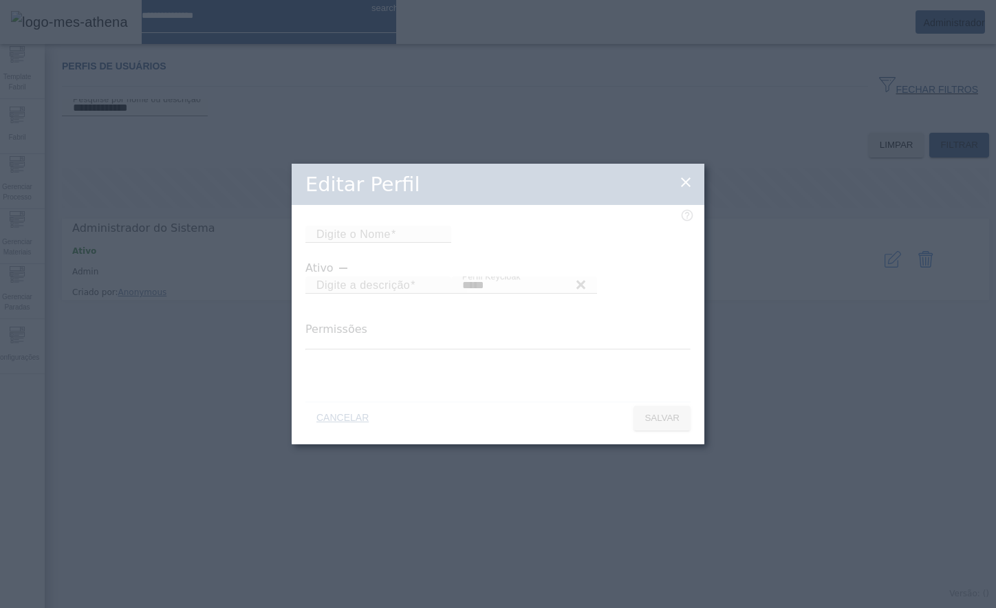
type input "*****"
type input "**********"
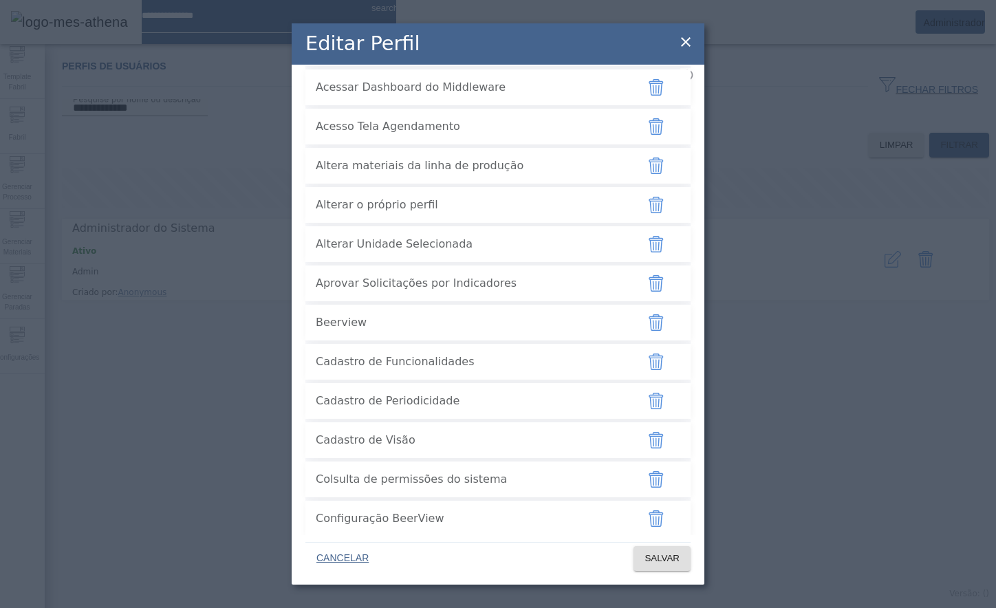
scroll to position [0, 0]
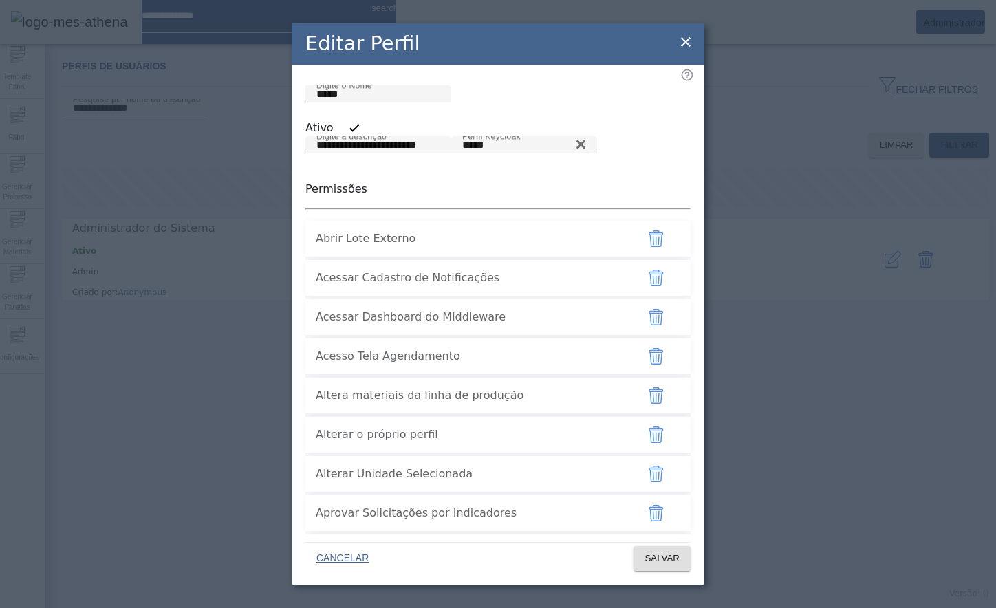
click at [683, 42] on icon at bounding box center [686, 42] width 17 height 17
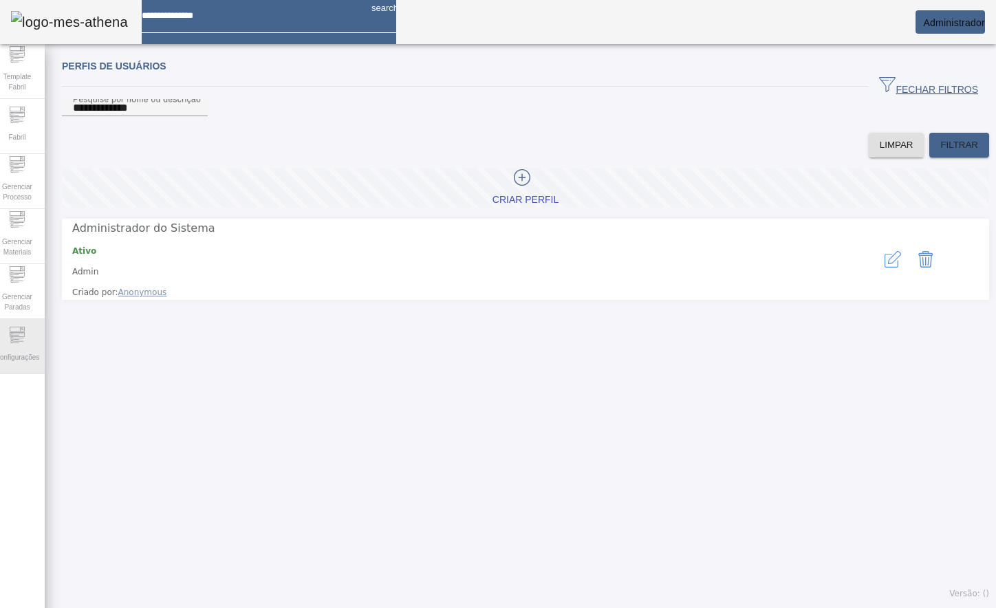
click at [23, 348] on span "Configurações" at bounding box center [17, 357] width 52 height 19
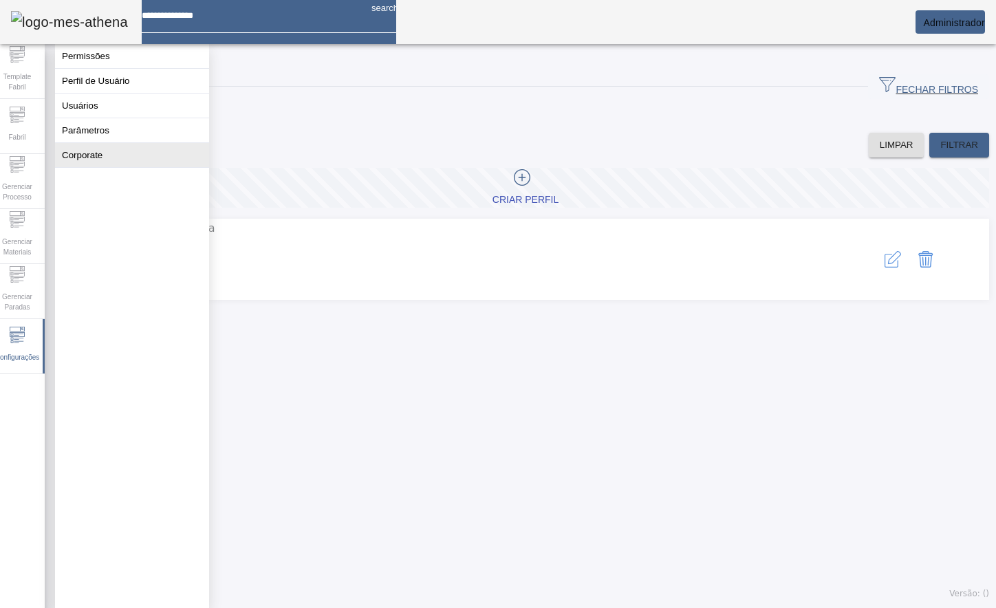
click at [109, 167] on button "Corporate" at bounding box center [132, 155] width 154 height 24
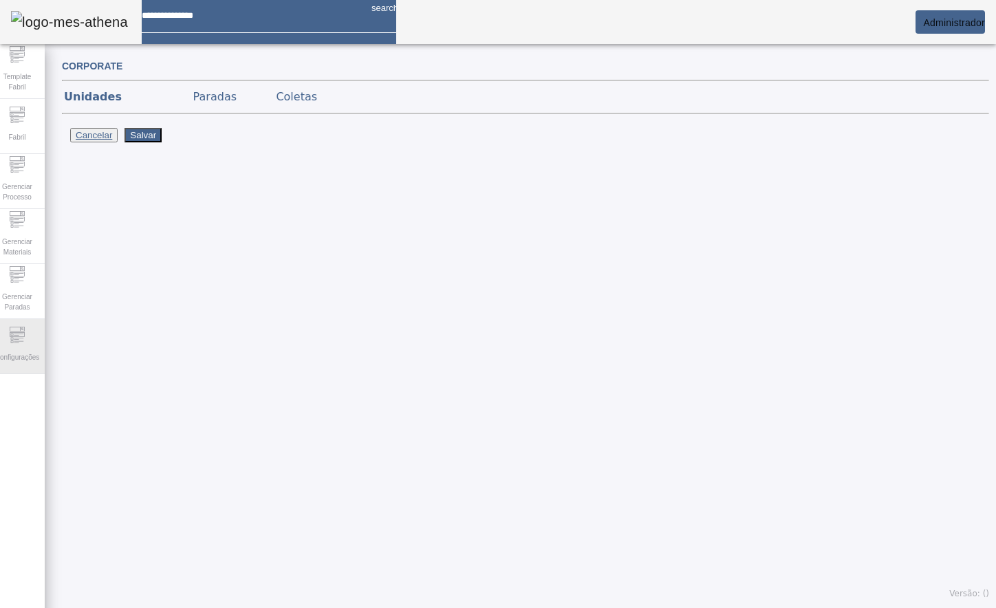
click at [37, 338] on div "Configurações" at bounding box center [17, 346] width 55 height 55
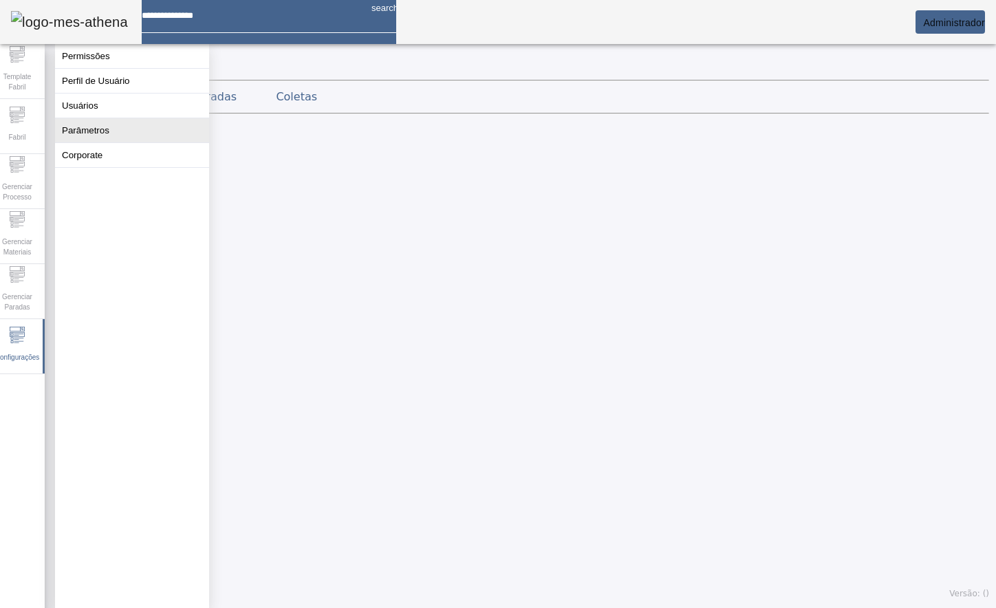
click at [108, 142] on button "Parâmetros" at bounding box center [132, 130] width 154 height 24
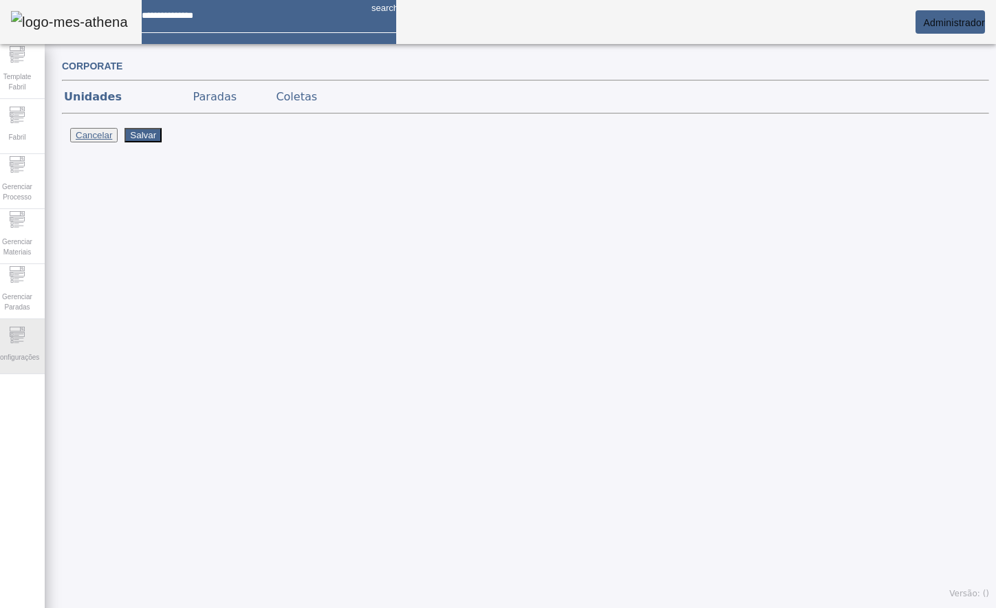
click at [28, 354] on span "Configurações" at bounding box center [17, 357] width 52 height 19
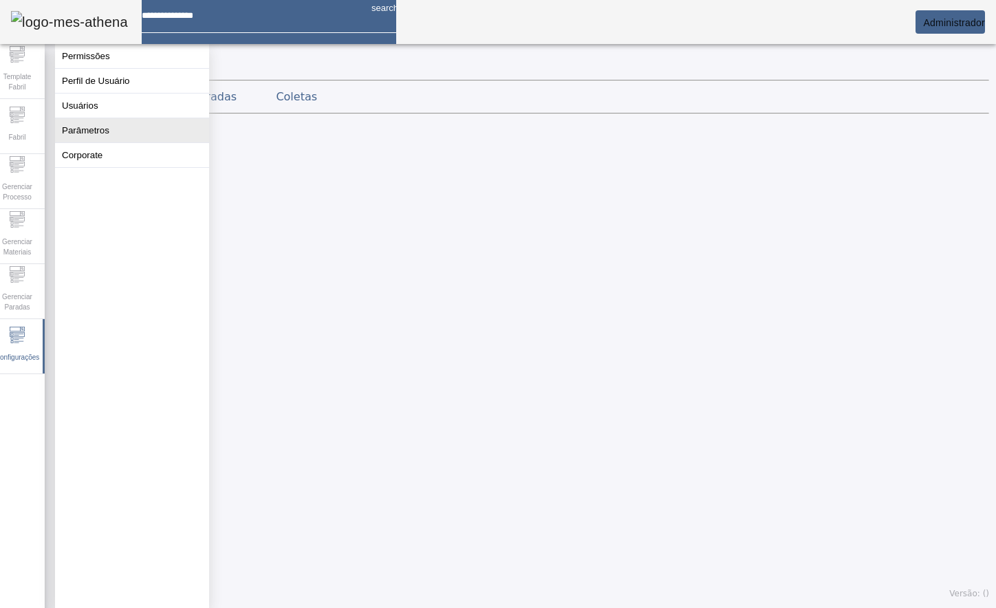
click at [117, 142] on button "Parâmetros" at bounding box center [132, 130] width 154 height 24
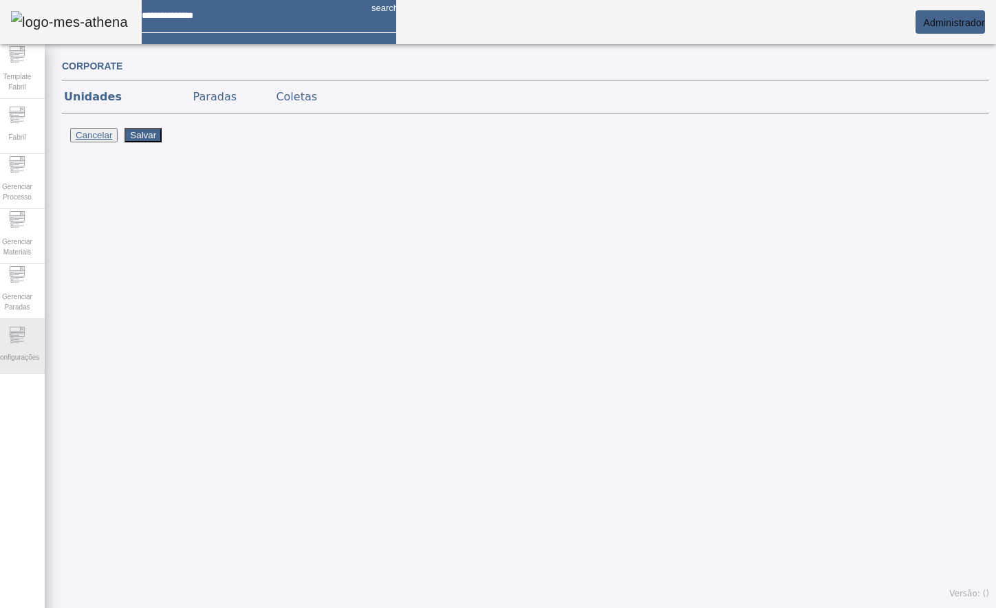
click at [17, 345] on div "Configurações" at bounding box center [17, 346] width 55 height 55
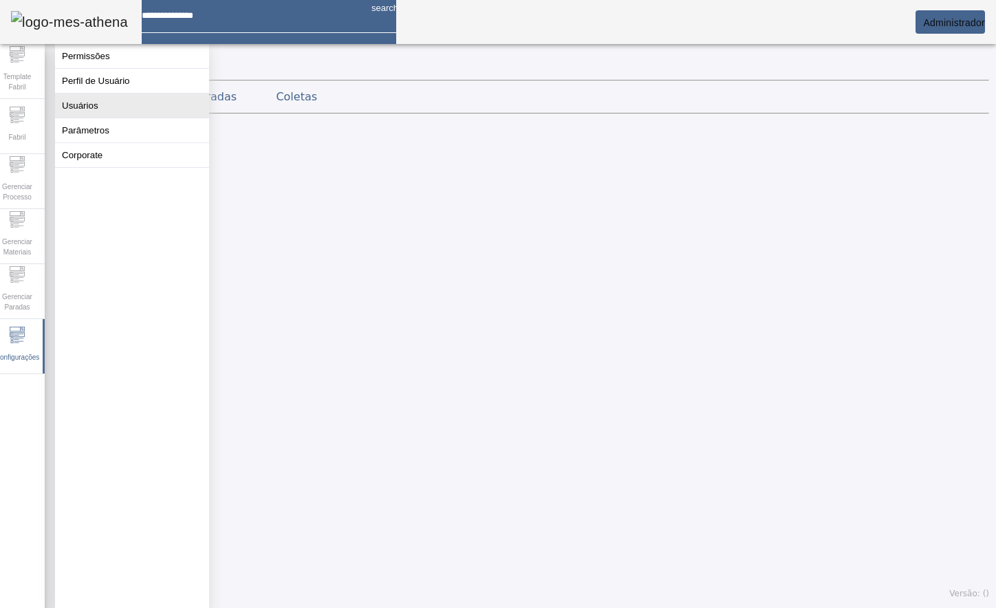
click at [101, 118] on button "Usuários" at bounding box center [132, 106] width 154 height 24
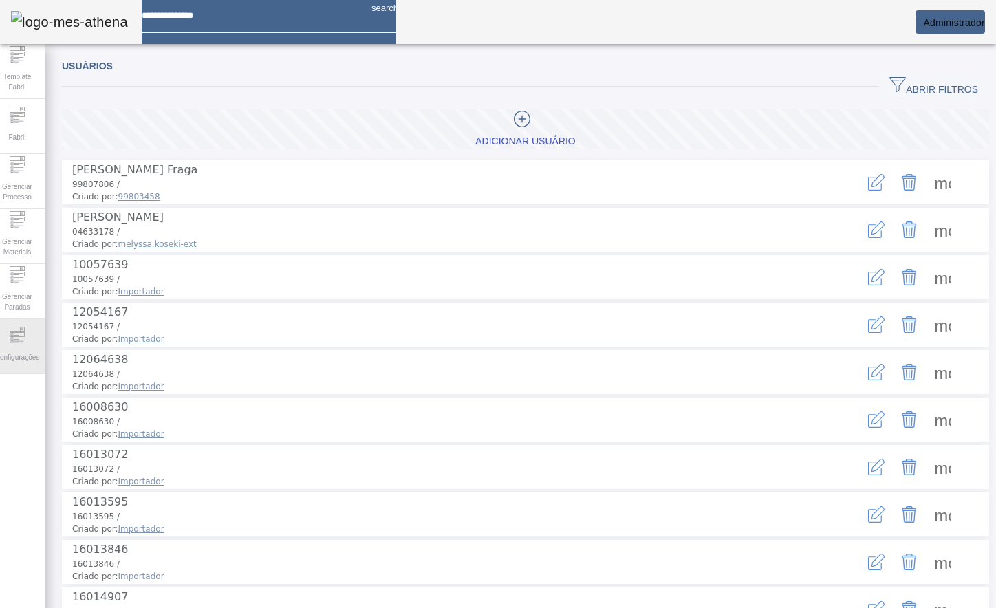
click at [25, 343] on icon at bounding box center [17, 335] width 17 height 17
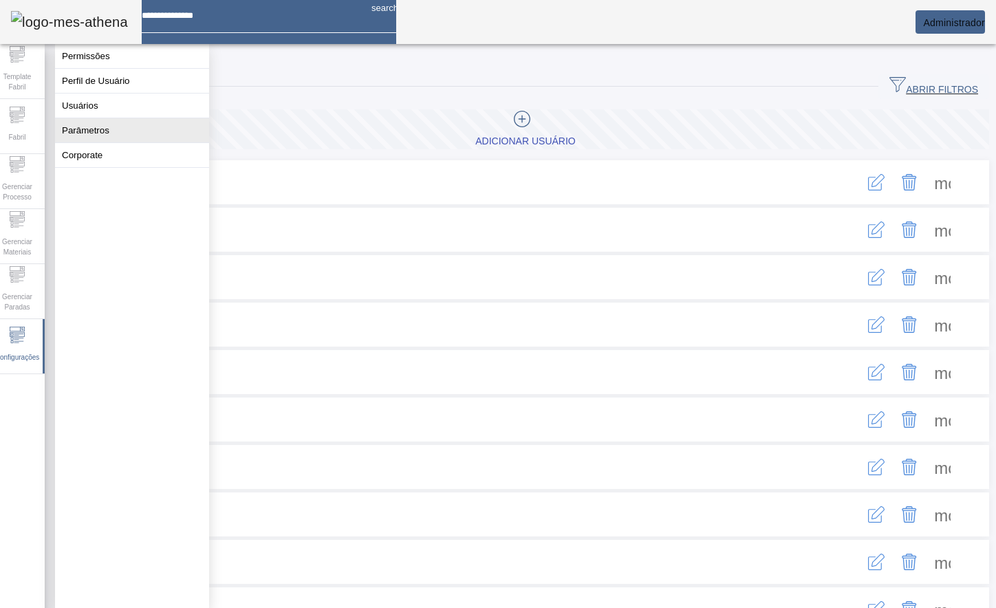
click at [136, 142] on button "Parâmetros" at bounding box center [132, 130] width 154 height 24
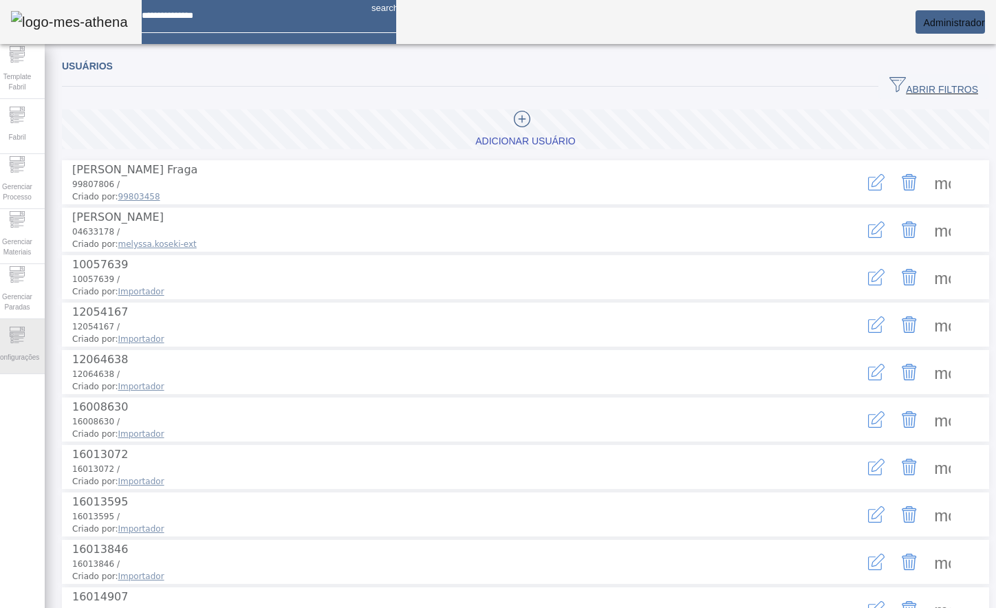
click at [17, 349] on span "Configurações" at bounding box center [17, 357] width 52 height 19
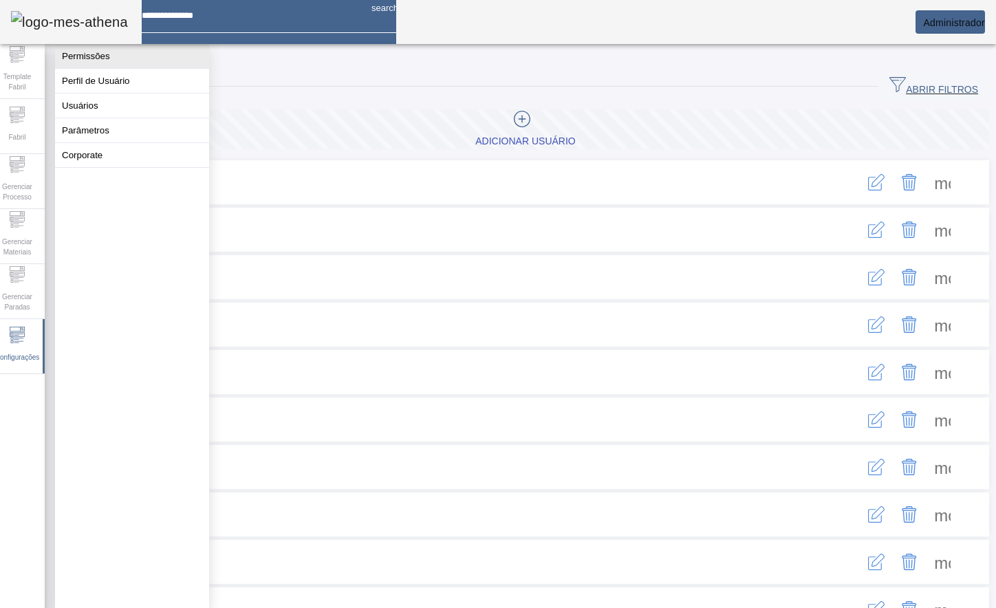
click at [112, 61] on button "Permissões" at bounding box center [132, 56] width 154 height 24
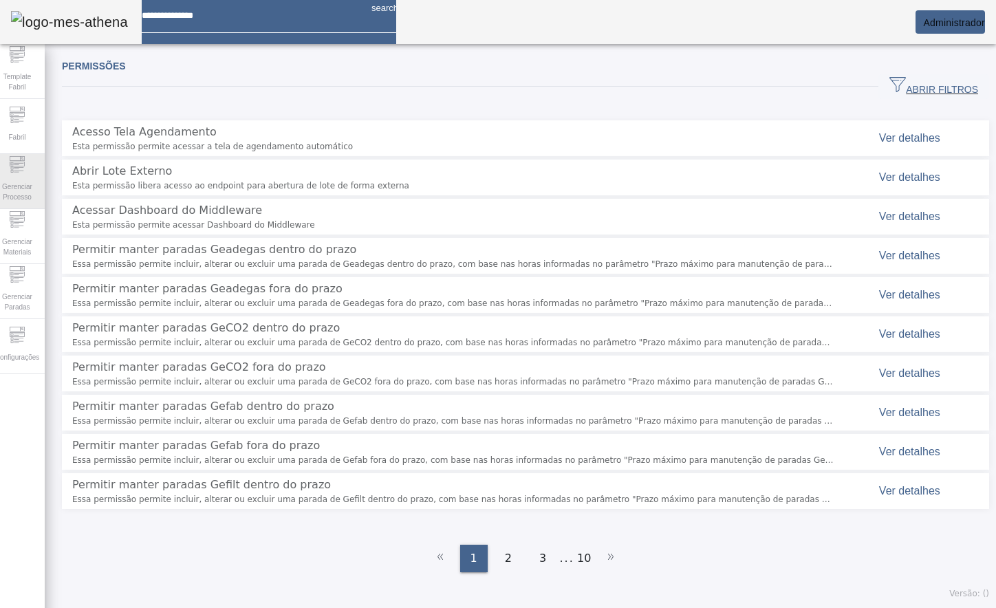
click at [23, 190] on span "Gerenciar Processo" at bounding box center [17, 191] width 41 height 29
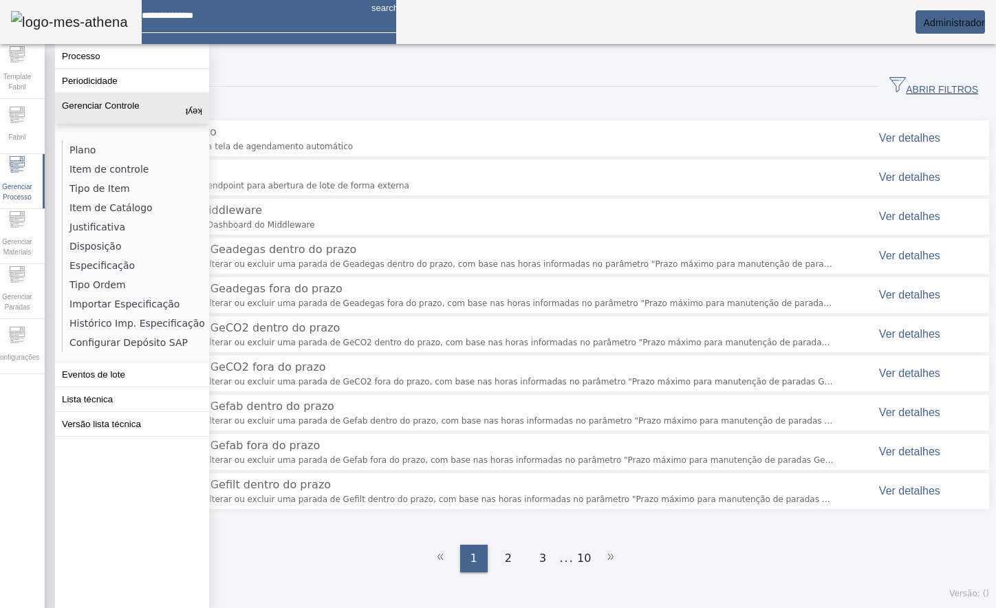
click at [168, 113] on button "Gerenciar Controle keyboard_arrow_up" at bounding box center [132, 109] width 154 height 30
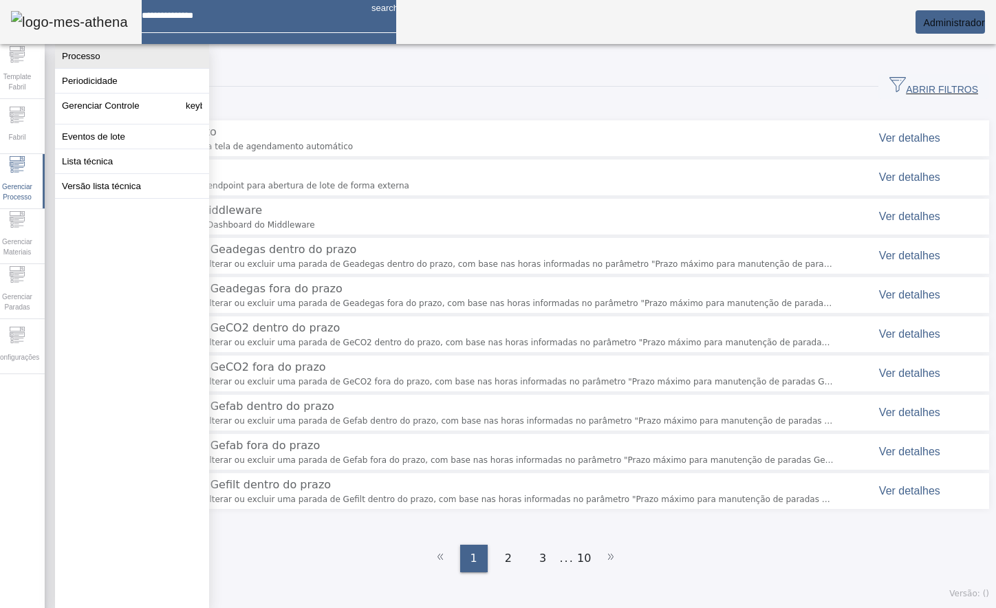
click at [113, 64] on button "Processo" at bounding box center [132, 56] width 154 height 24
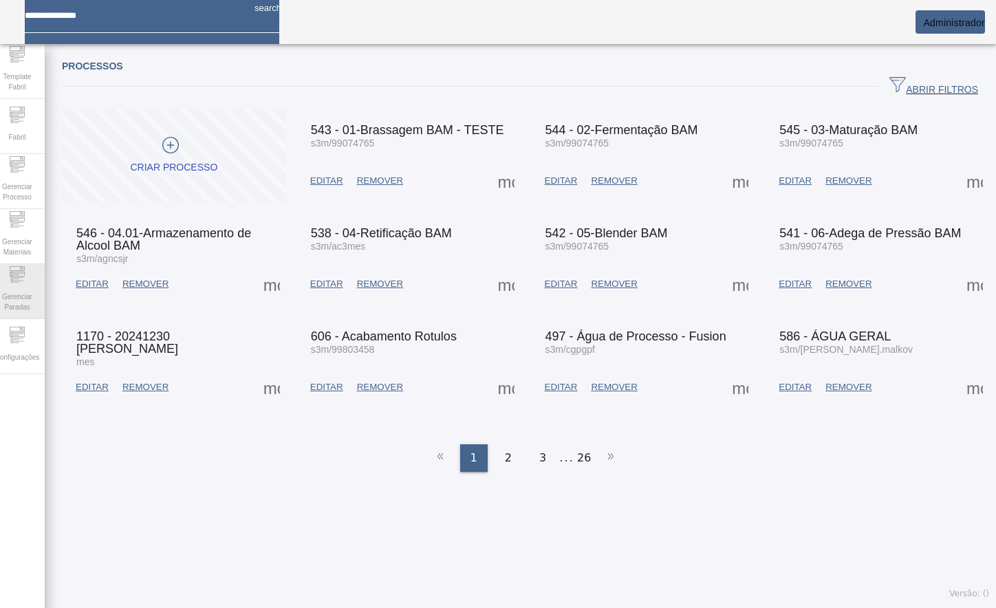
click at [29, 299] on span "Gerenciar Paradas" at bounding box center [17, 302] width 41 height 29
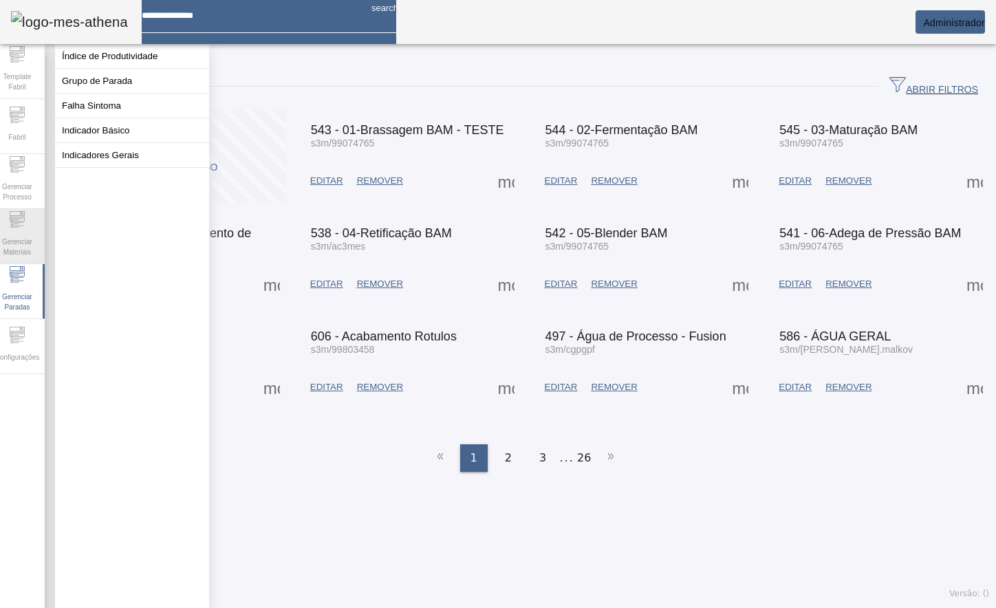
click at [21, 225] on icon at bounding box center [17, 219] width 17 height 17
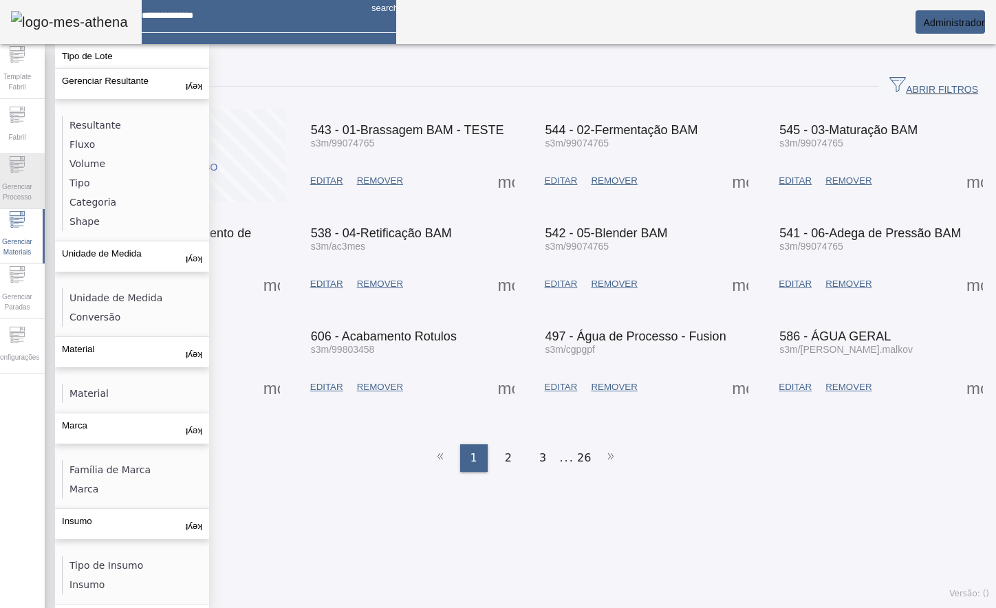
click at [25, 184] on span "Gerenciar Processo" at bounding box center [17, 191] width 41 height 29
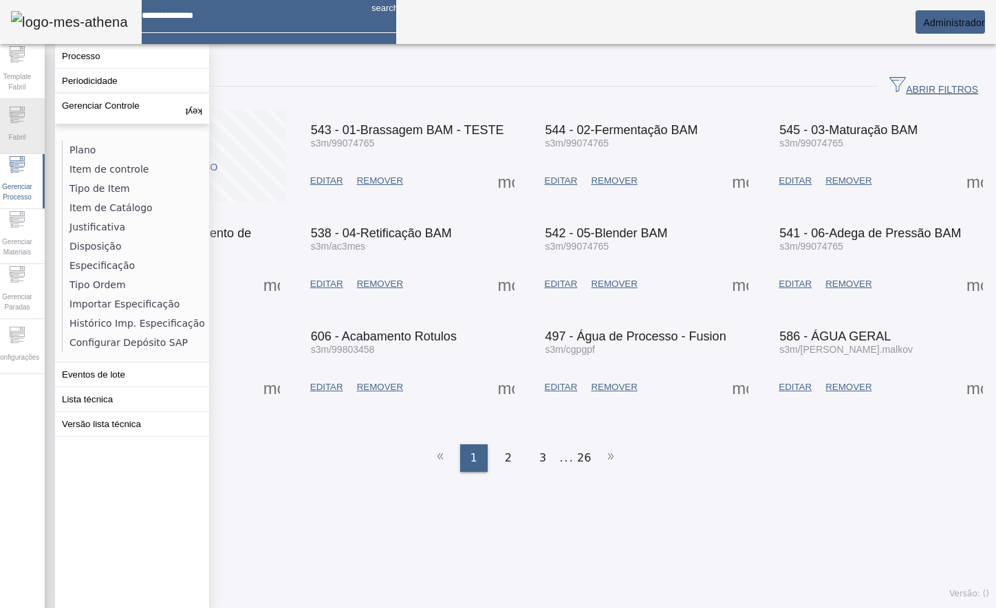
click at [34, 125] on div "Fabril" at bounding box center [17, 126] width 55 height 55
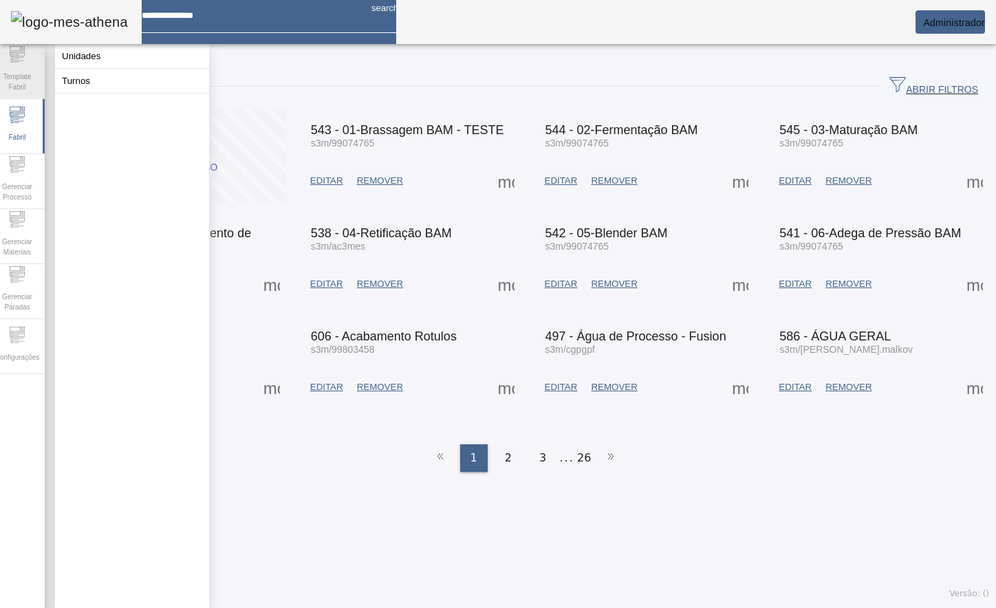
click at [30, 74] on span "Template Fabril" at bounding box center [17, 81] width 41 height 29
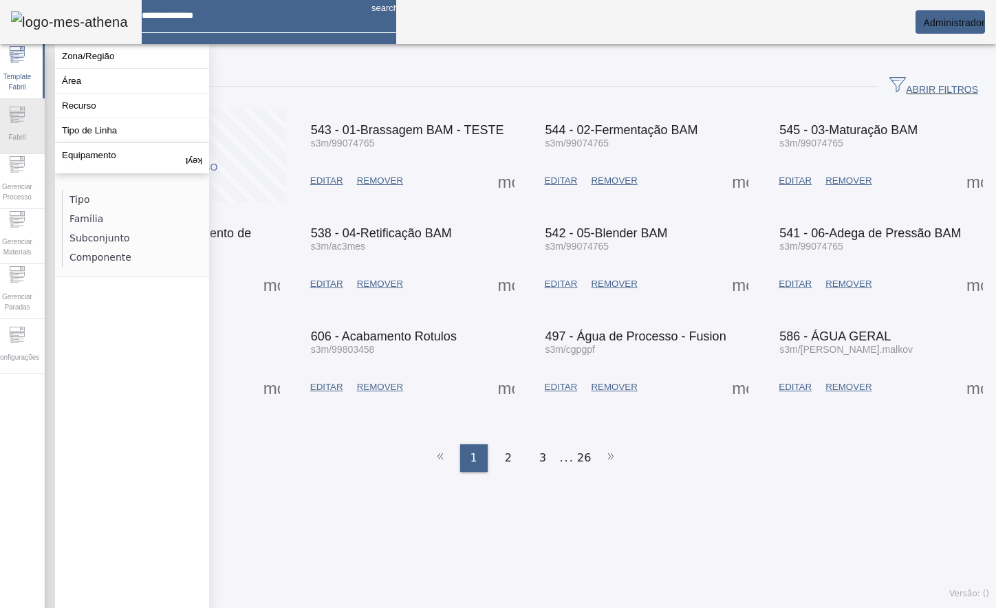
click at [27, 131] on span "Fabril" at bounding box center [16, 137] width 25 height 19
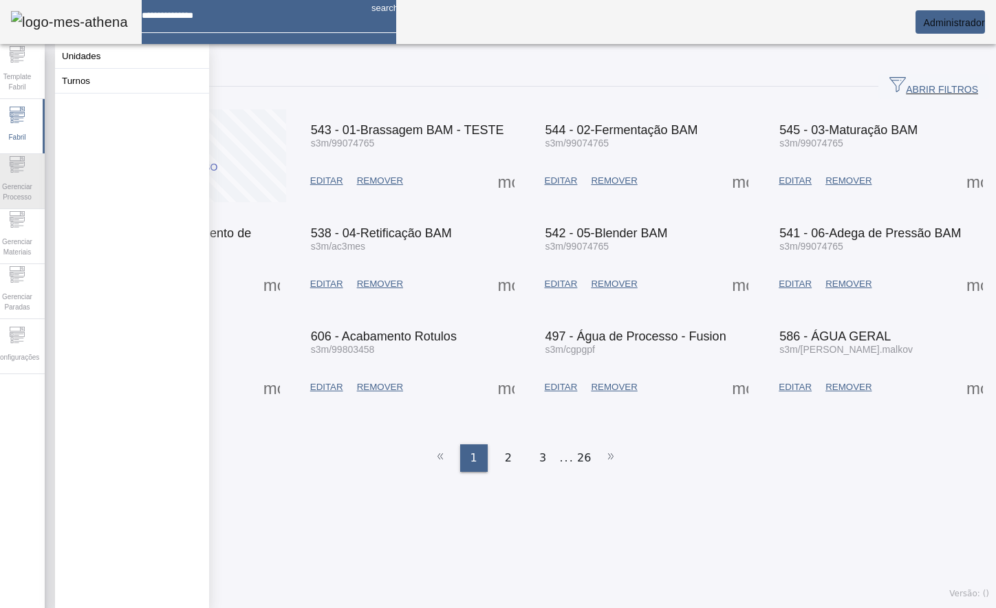
click at [29, 184] on span "Gerenciar Processo" at bounding box center [17, 191] width 41 height 29
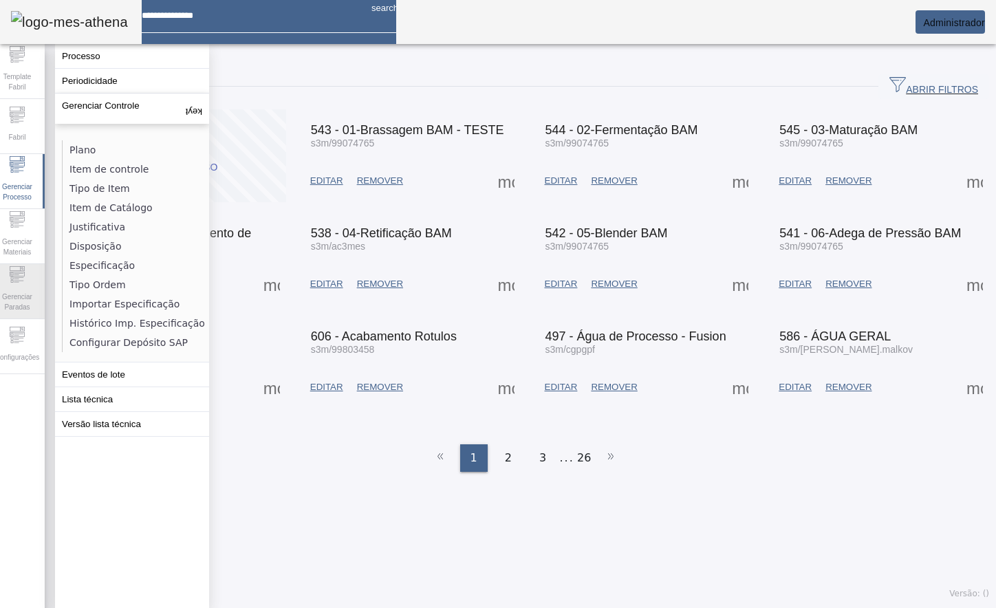
click at [26, 289] on span "Gerenciar Paradas" at bounding box center [17, 302] width 41 height 29
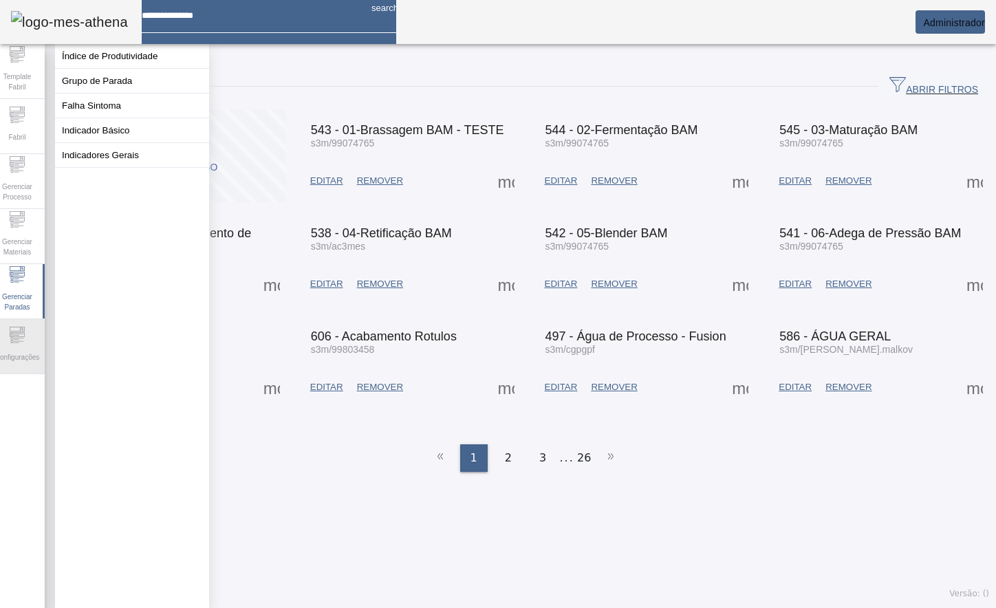
click at [17, 355] on span "Configurações" at bounding box center [17, 357] width 52 height 19
click at [301, 63] on div "Processos" at bounding box center [525, 66] width 927 height 17
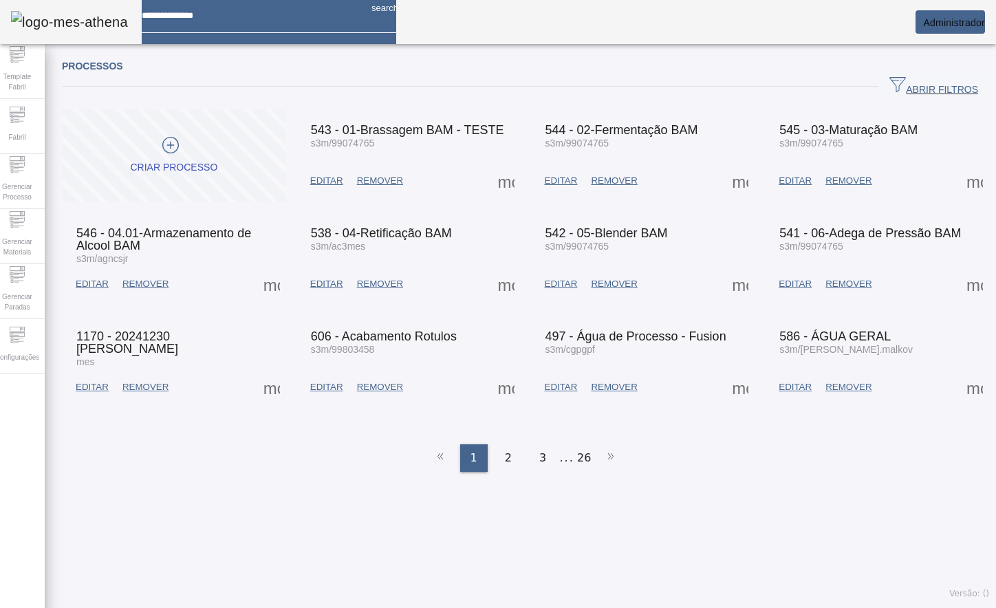
click at [346, 468] on div "Processos ABRIR FILTROS Pesquise por código ou descrição LIMPAR FILTRAR CRIAR P…" at bounding box center [525, 270] width 927 height 424
click at [248, 463] on div "Processos ABRIR FILTROS Pesquise por código ou descrição LIMPAR FILTRAR CRIAR P…" at bounding box center [525, 270] width 927 height 424
click at [662, 457] on ul "1 2 3 ... 26" at bounding box center [525, 458] width 927 height 28
click at [960, 25] on span "Administrador" at bounding box center [954, 22] width 62 height 11
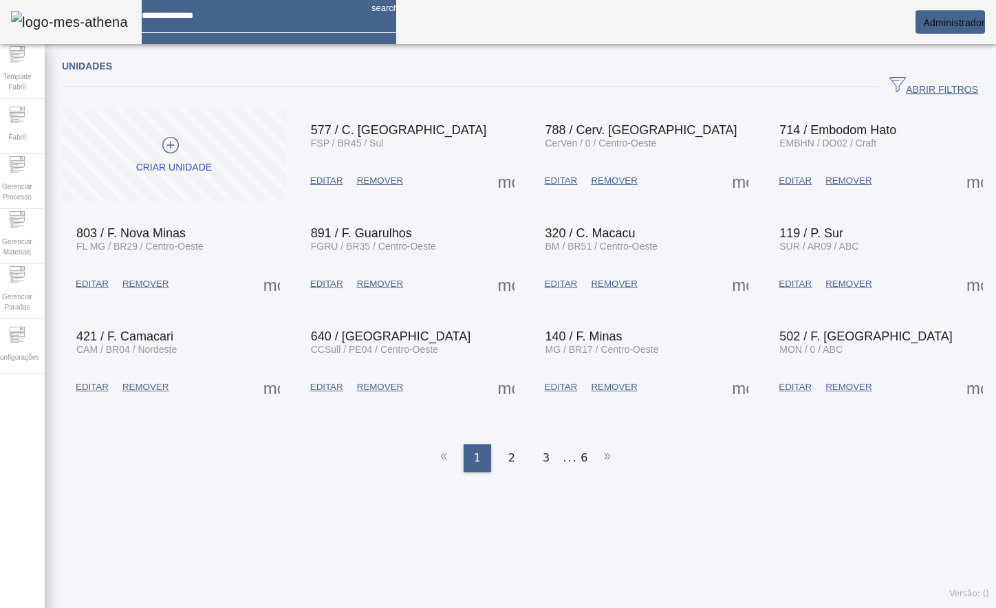
click at [318, 453] on ul "1 2 3 ... 6" at bounding box center [525, 458] width 927 height 28
click at [25, 334] on icon at bounding box center [17, 335] width 17 height 17
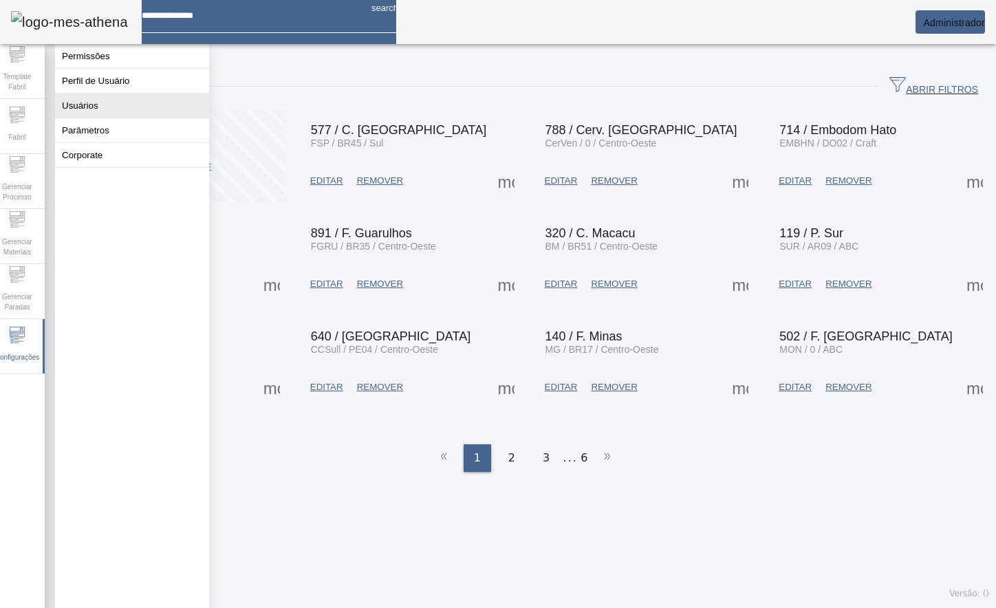
click at [113, 111] on button "Usuários" at bounding box center [132, 106] width 154 height 24
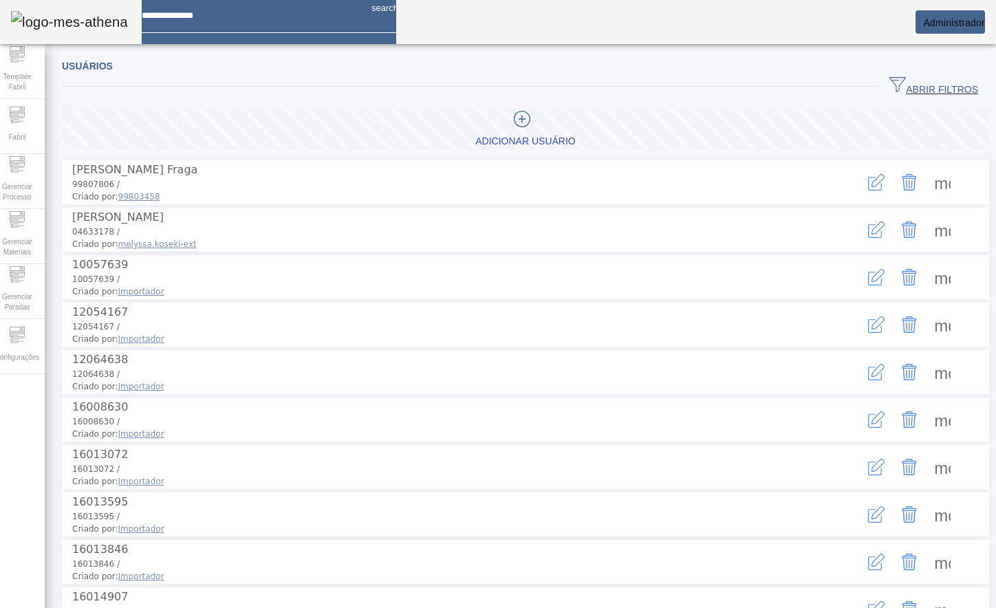
click at [889, 86] on icon "button" at bounding box center [897, 84] width 17 height 17
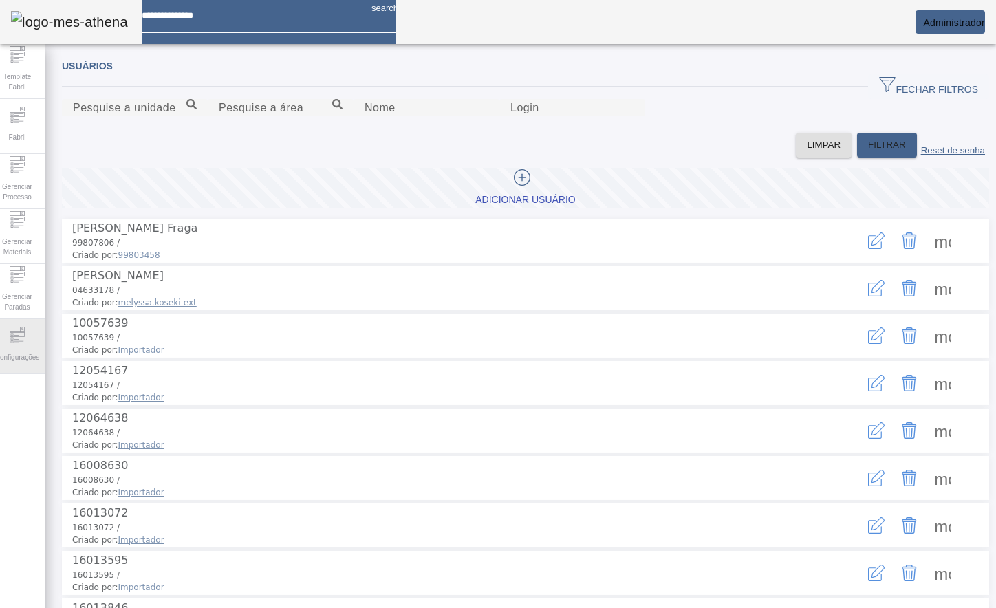
click at [25, 332] on icon at bounding box center [17, 335] width 17 height 17
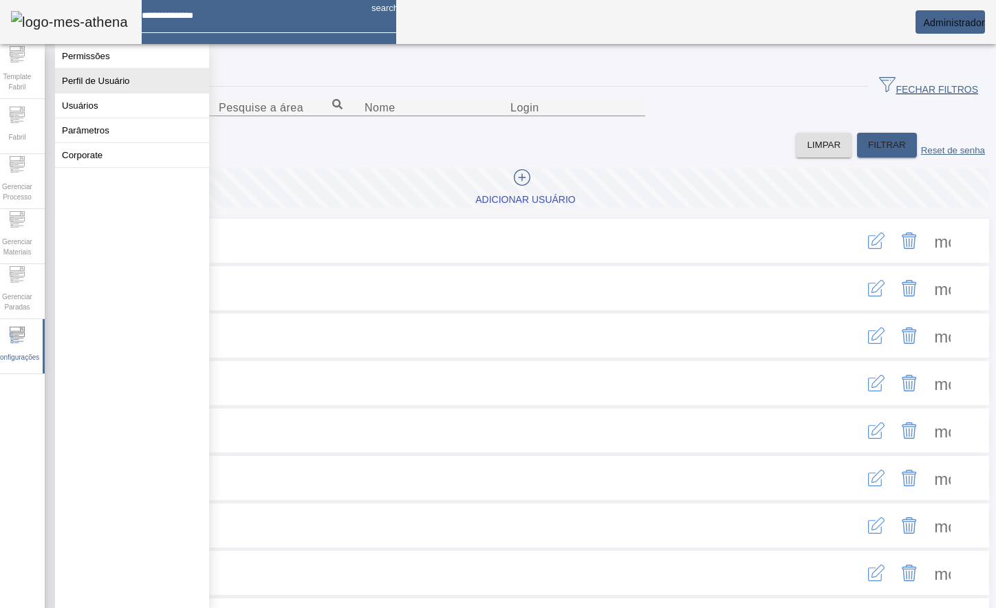
click at [107, 91] on button "Perfil de Usuário" at bounding box center [132, 81] width 154 height 24
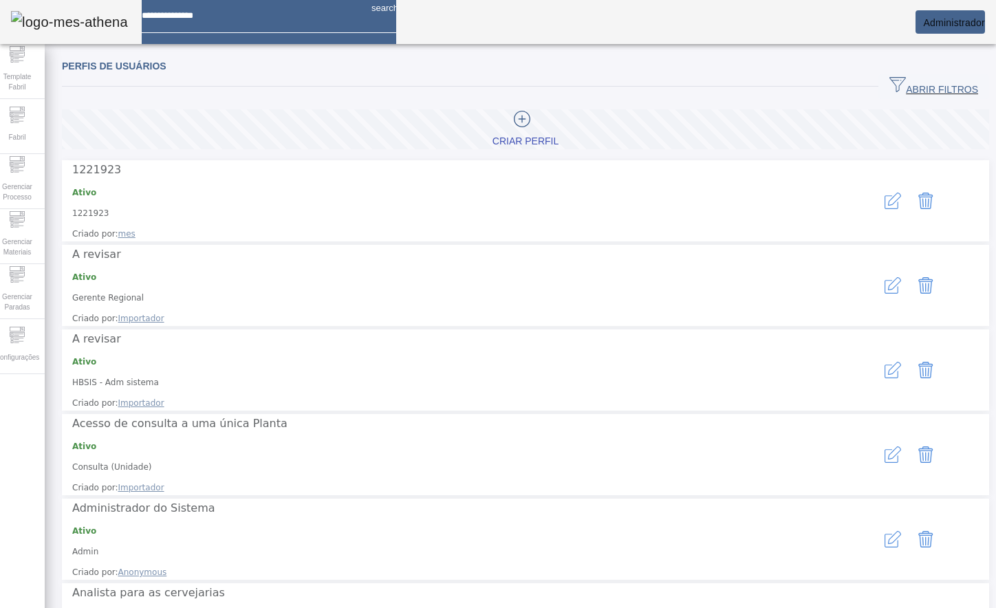
click at [900, 81] on span "ABRIR FILTROS" at bounding box center [933, 86] width 89 height 21
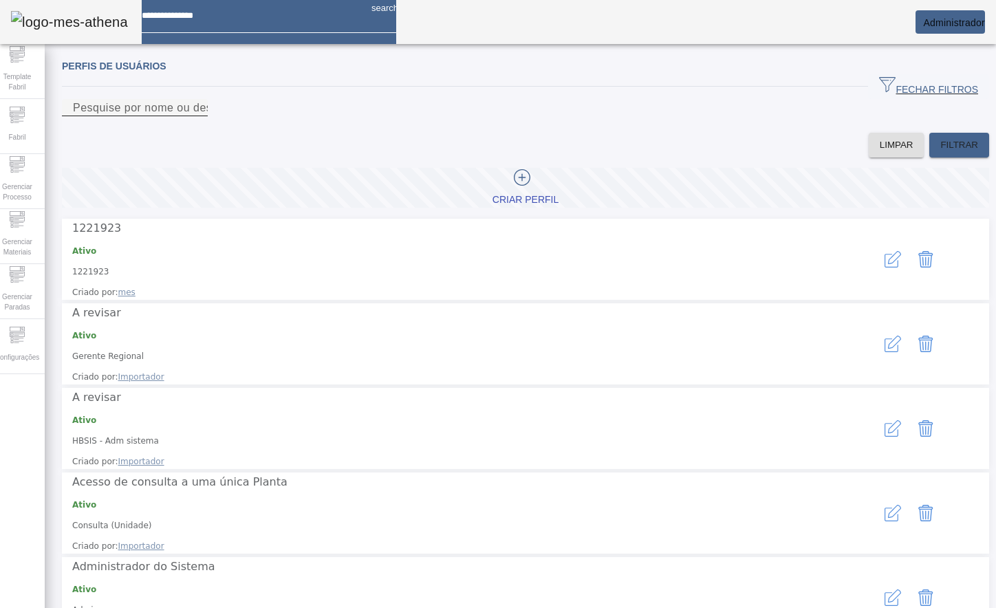
click at [197, 116] on input "Pesquise por nome ou descrição" at bounding box center [135, 108] width 124 height 17
type input "**********"
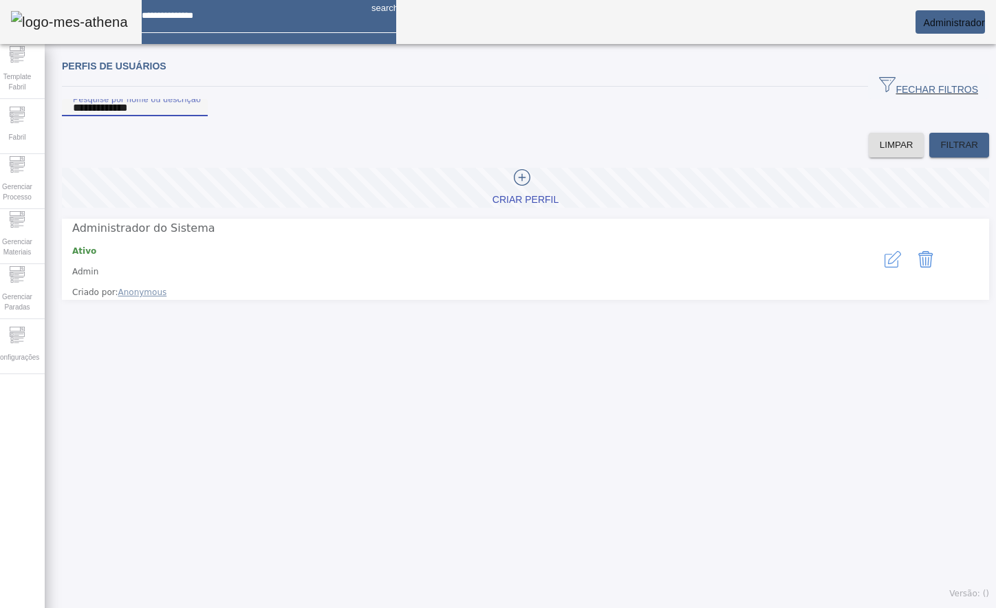
click at [885, 268] on icon "button" at bounding box center [892, 261] width 14 height 14
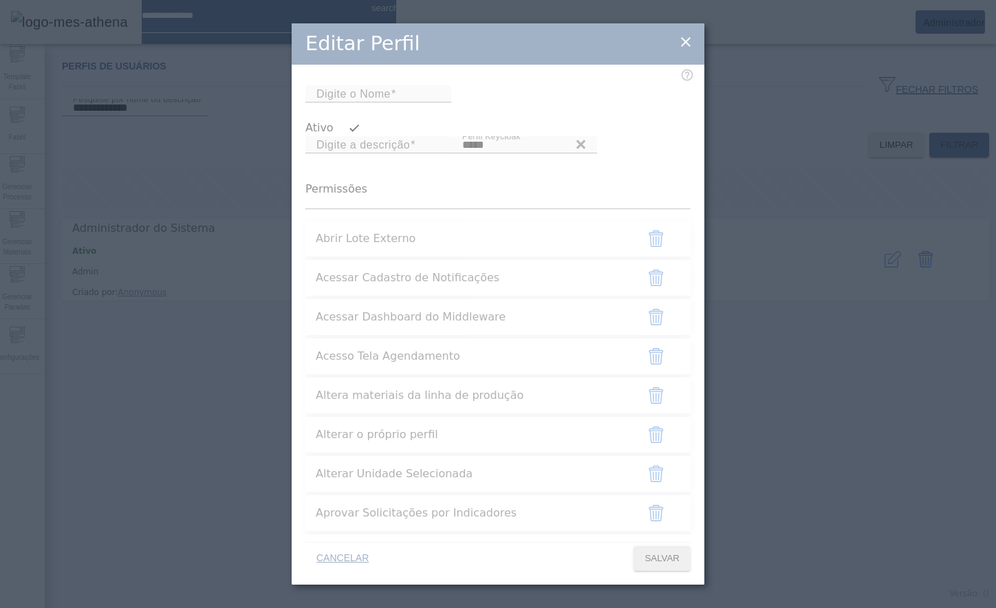
type input "*****"
type input "**********"
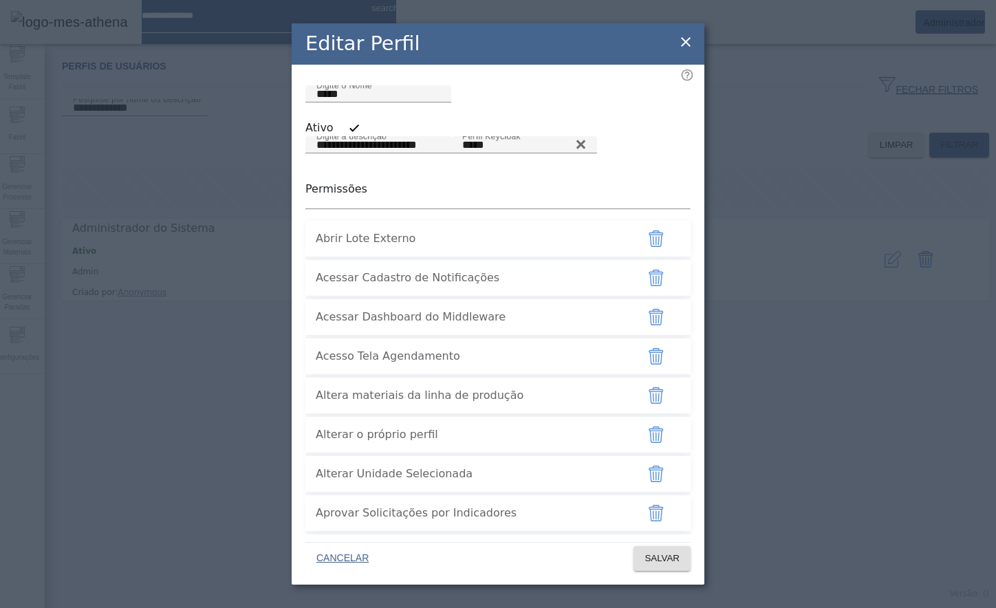
click at [648, 325] on icon "button" at bounding box center [656, 317] width 17 height 17
click at [663, 559] on span "SALVAR" at bounding box center [662, 559] width 35 height 14
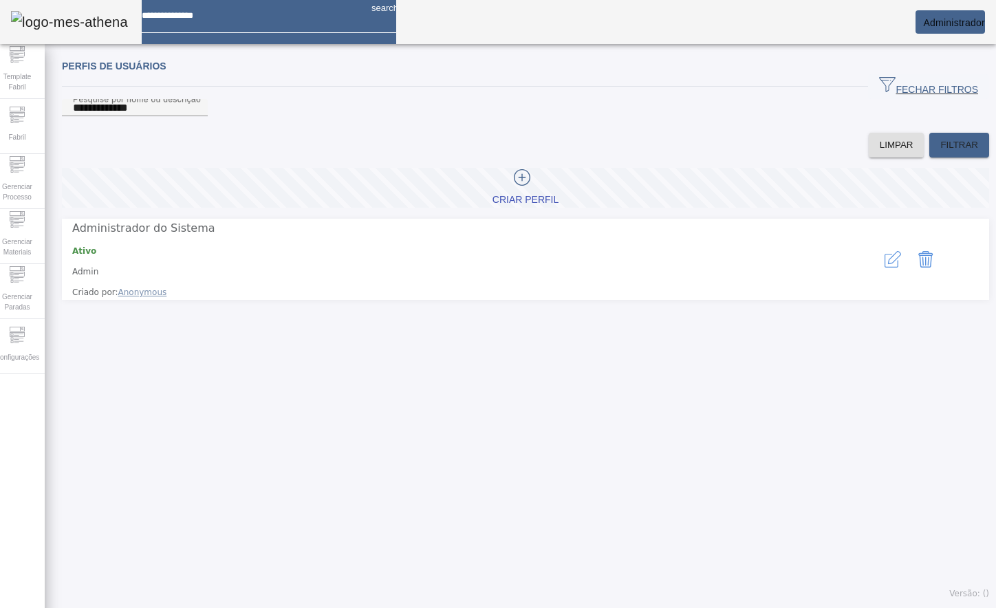
click at [885, 268] on icon "button" at bounding box center [893, 259] width 17 height 17
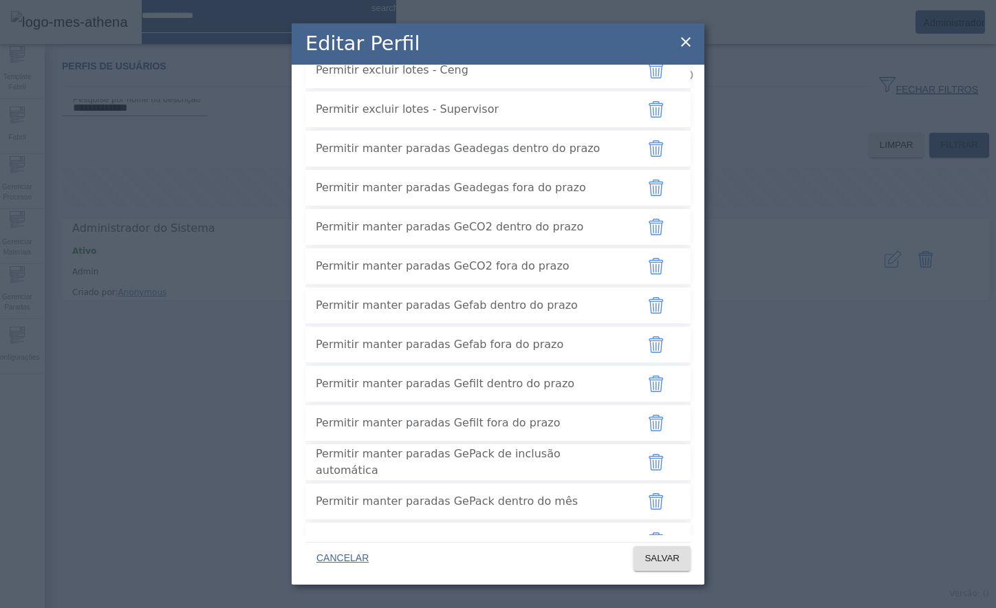
scroll to position [3682, 0]
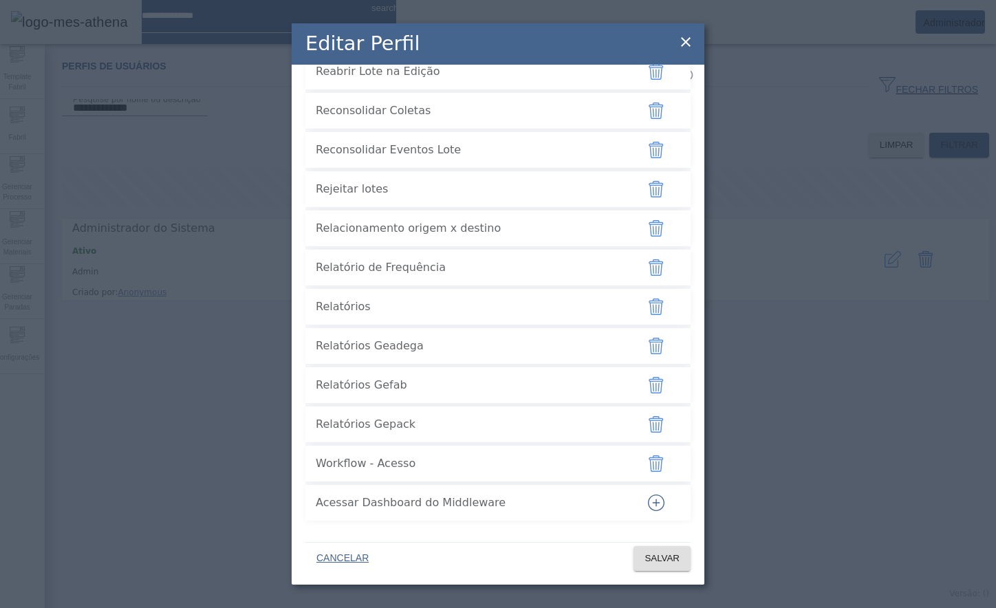
click at [689, 41] on icon at bounding box center [686, 42] width 17 height 17
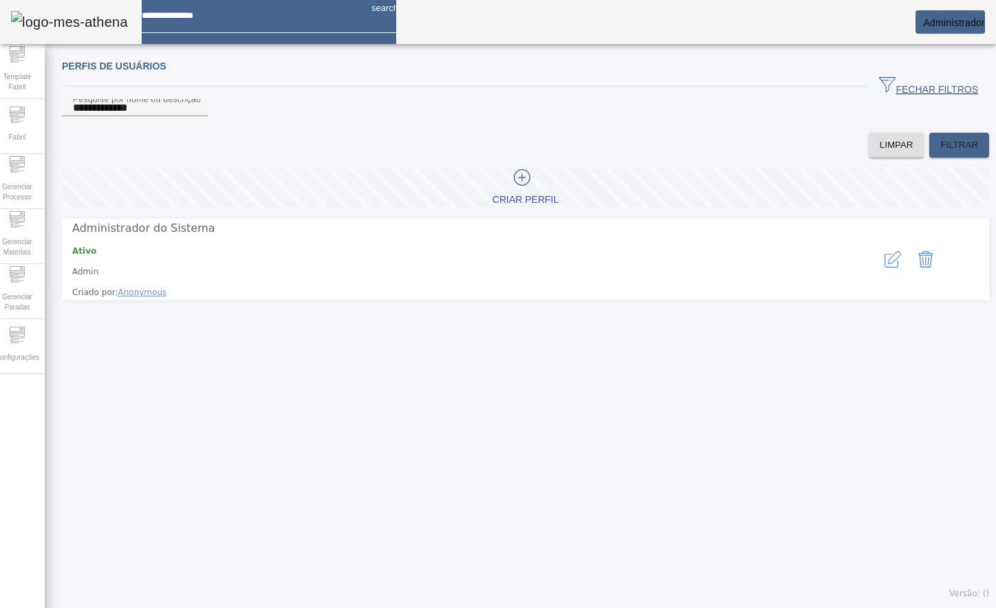
click at [293, 353] on div "**********" at bounding box center [526, 329] width 962 height 557
click at [985, 24] on em at bounding box center [985, 22] width 0 height 11
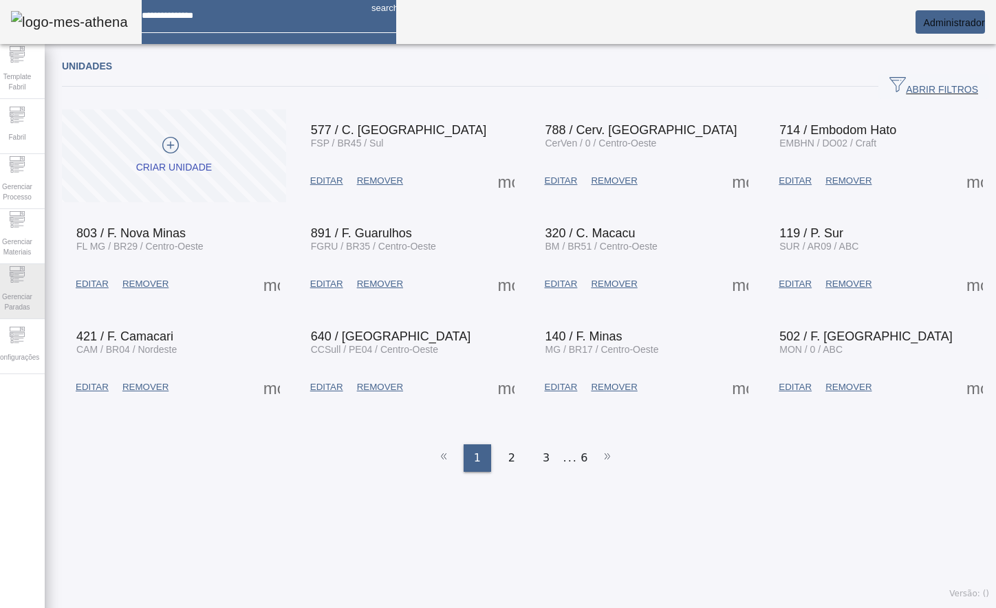
drag, startPoint x: 23, startPoint y: 298, endPoint x: 45, endPoint y: 298, distance: 22.7
click at [23, 298] on span "Gerenciar Paradas" at bounding box center [17, 302] width 41 height 29
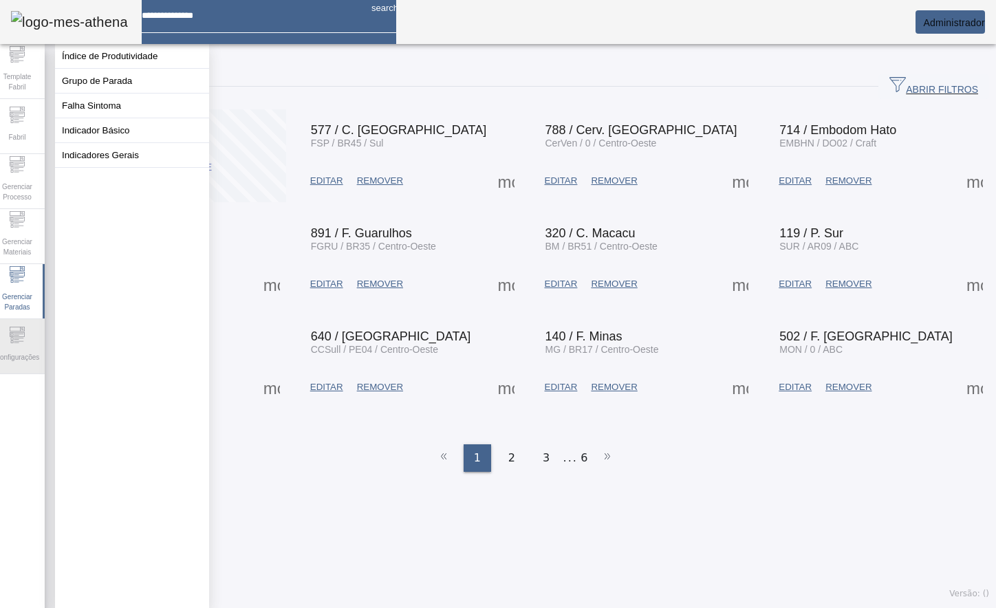
click at [23, 341] on icon at bounding box center [19, 340] width 10 height 1
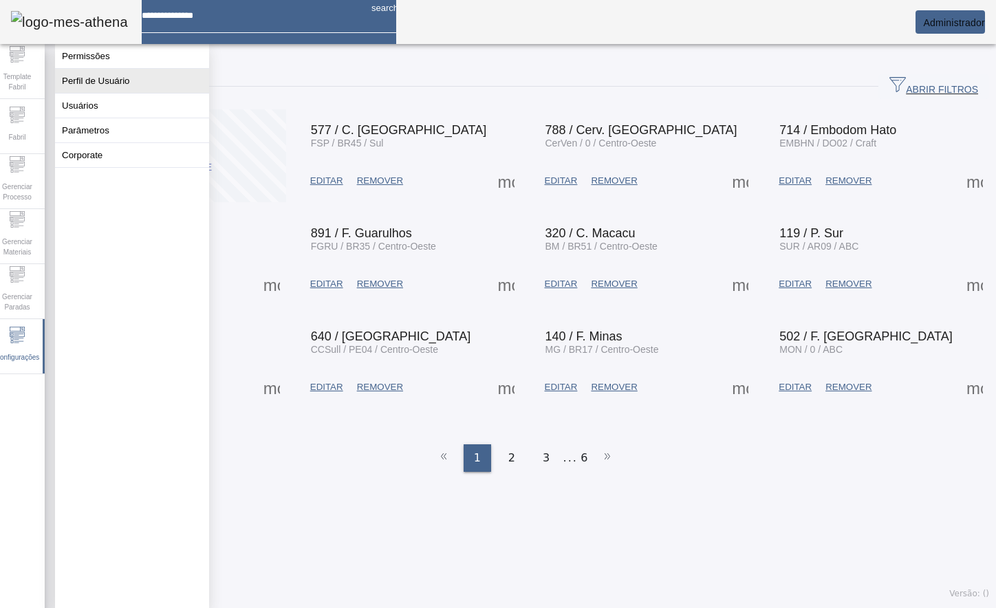
click at [125, 89] on button "Perfil de Usuário" at bounding box center [132, 81] width 154 height 24
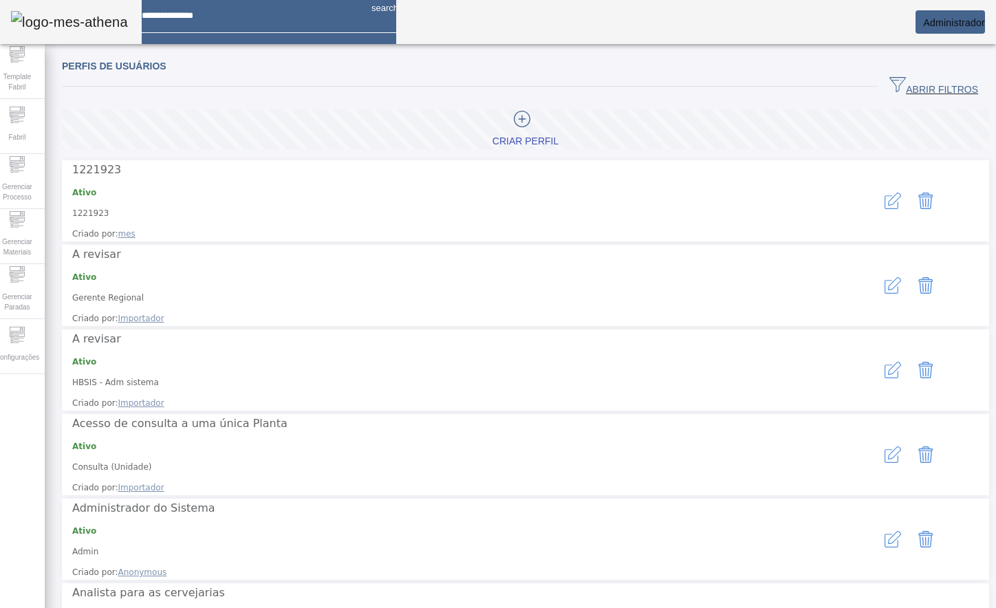
click at [902, 89] on span "ABRIR FILTROS" at bounding box center [933, 86] width 89 height 21
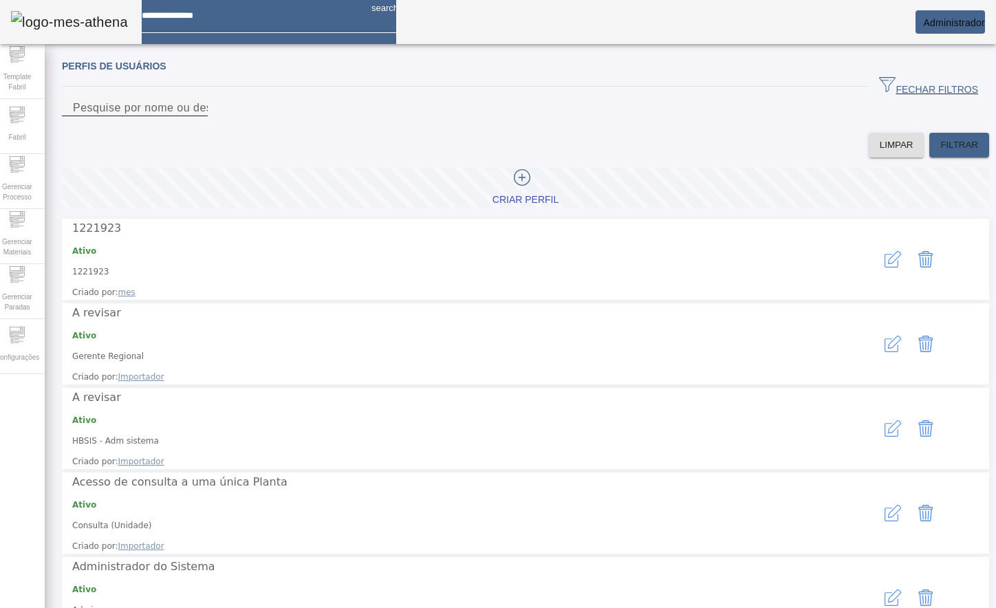
click at [197, 116] on input "Pesquise por nome ou descrição" at bounding box center [135, 108] width 124 height 17
type input "**********"
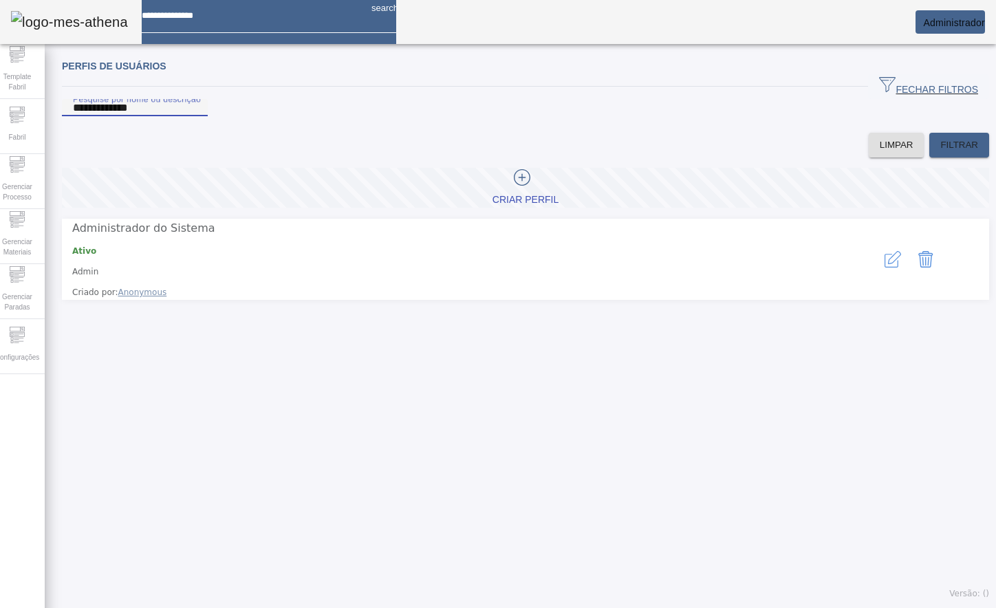
click at [876, 266] on button "button" at bounding box center [892, 259] width 33 height 33
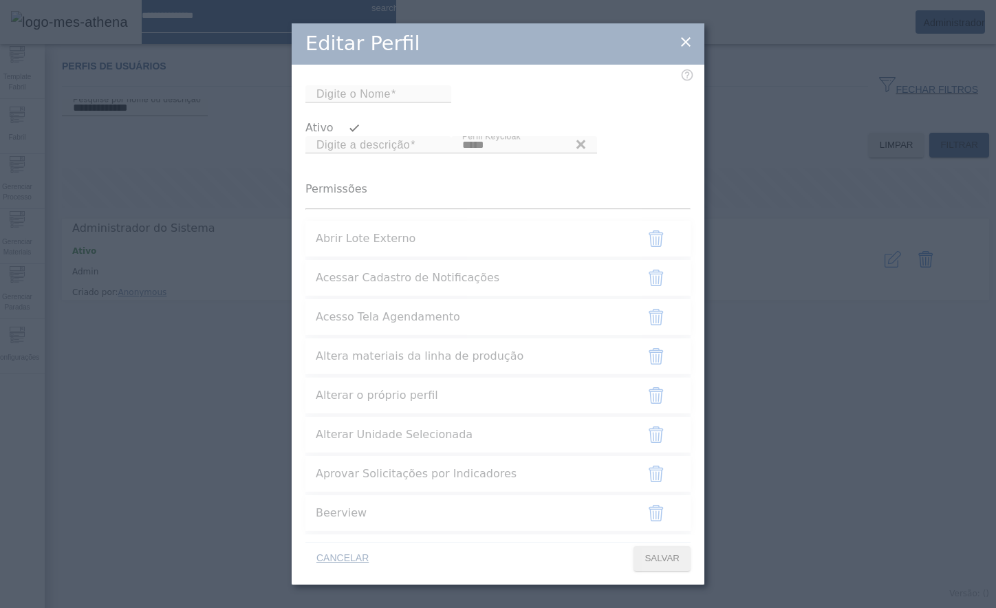
type input "*****"
type input "**********"
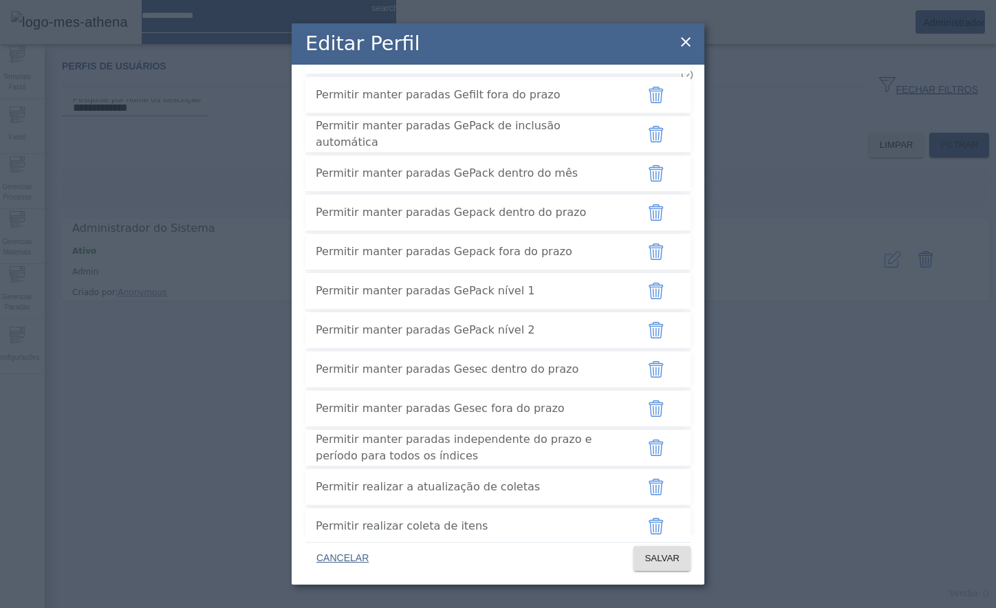
scroll to position [3682, 0]
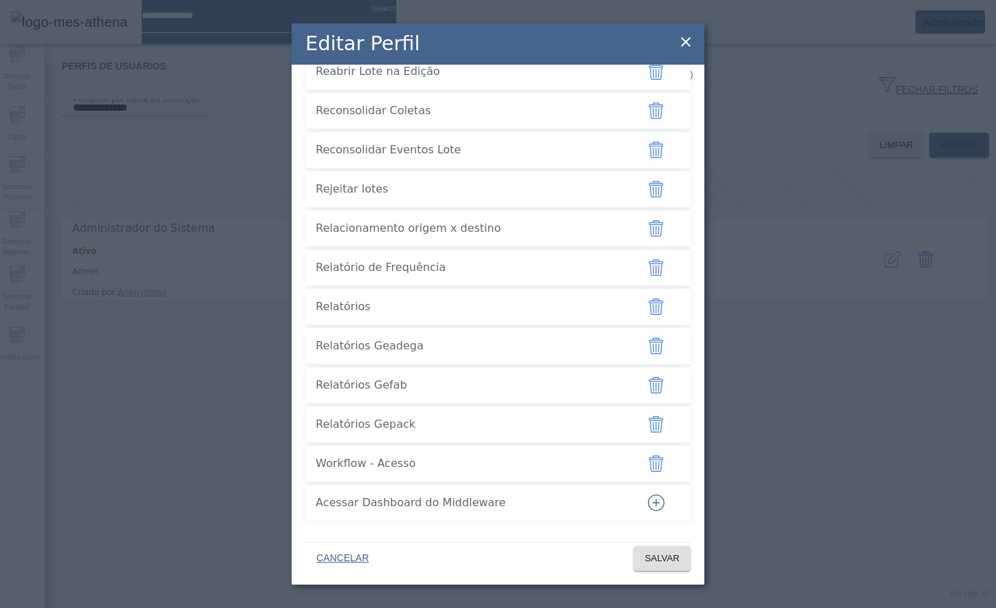
click at [646, 512] on button "button" at bounding box center [656, 502] width 33 height 33
click at [653, 552] on span "SALVAR" at bounding box center [662, 559] width 35 height 14
